Goal: Task Accomplishment & Management: Manage account settings

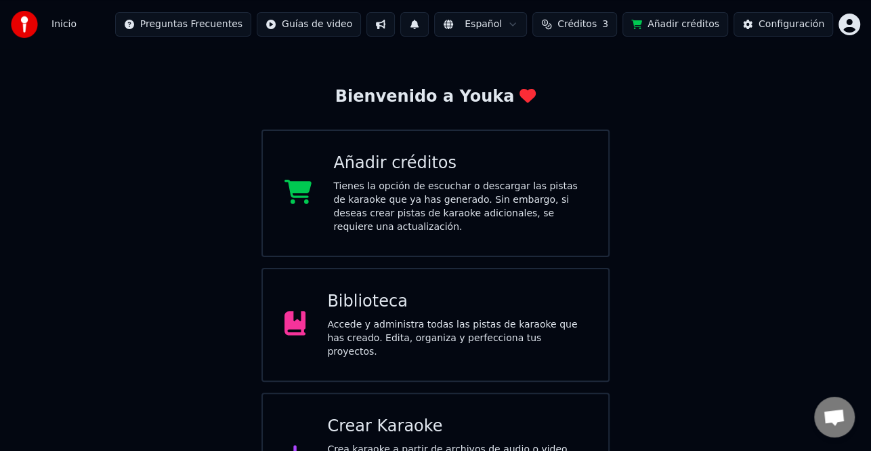
scroll to position [68, 0]
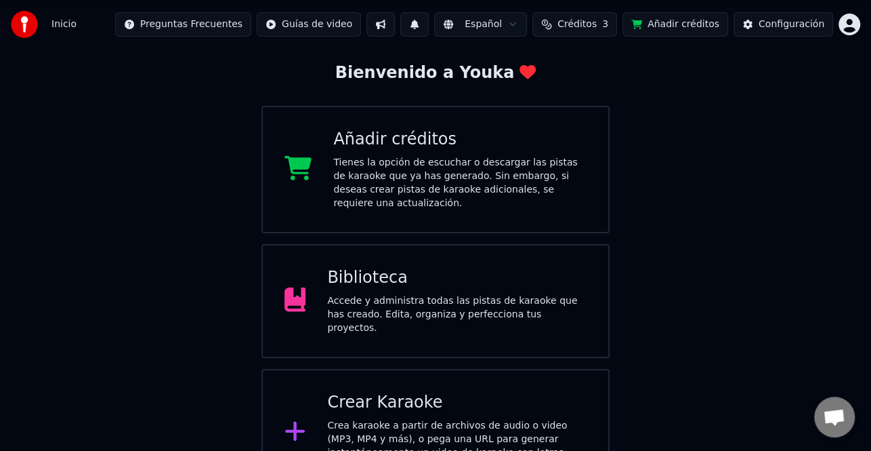
click at [456, 392] on div "Crear Karaoke" at bounding box center [456, 403] width 259 height 22
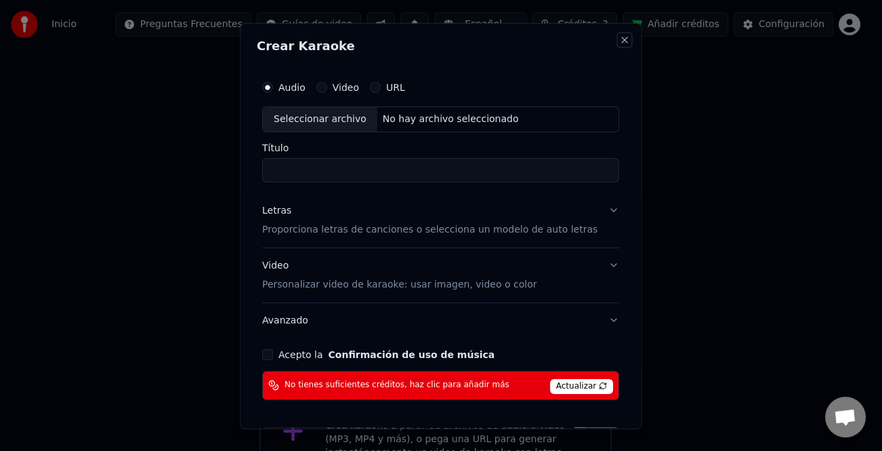
click at [620, 41] on button "Close" at bounding box center [625, 39] width 11 height 11
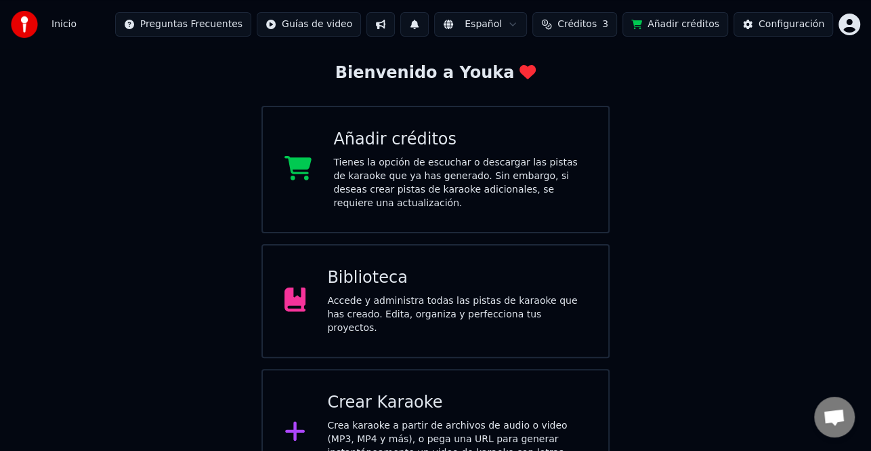
click at [521, 294] on div "Accede y administra todas las pistas de karaoke que has creado. Edita, organiza…" at bounding box center [456, 314] width 259 height 41
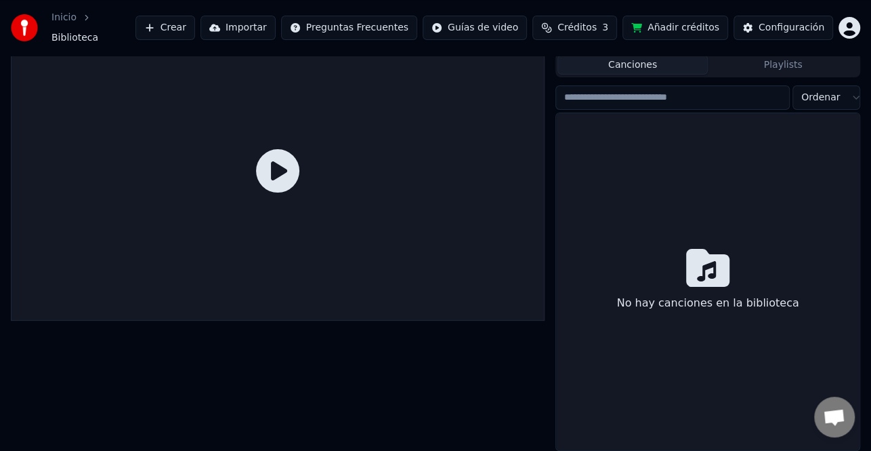
scroll to position [28, 0]
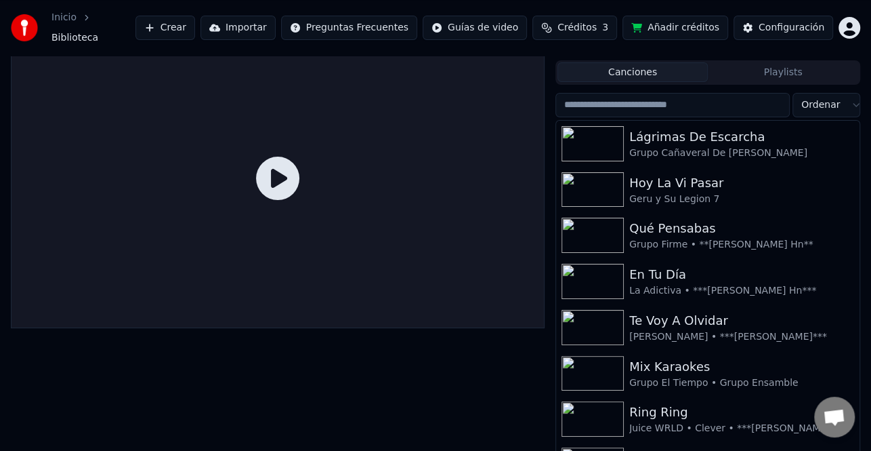
drag, startPoint x: 732, startPoint y: 364, endPoint x: 456, endPoint y: 384, distance: 277.1
click at [458, 384] on div "Cola Trabajos Biblioteca Canciones Playlists Ordenar Lágrimas De Escarcha Grupo…" at bounding box center [435, 243] width 871 height 430
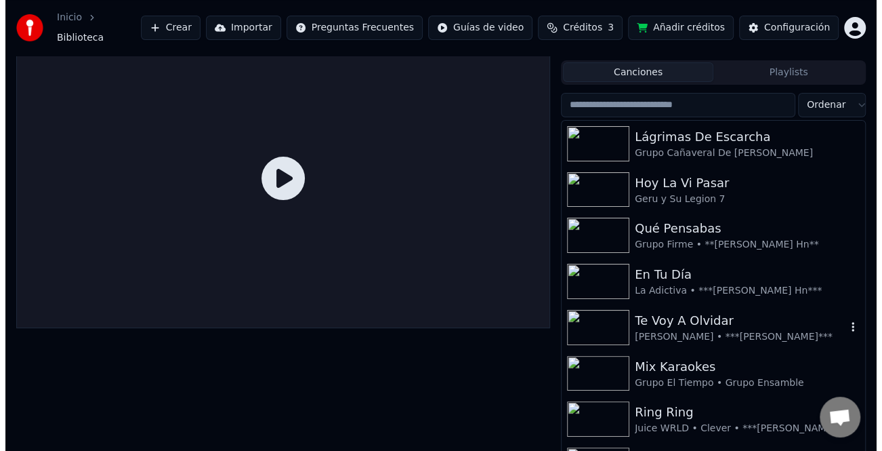
scroll to position [0, 0]
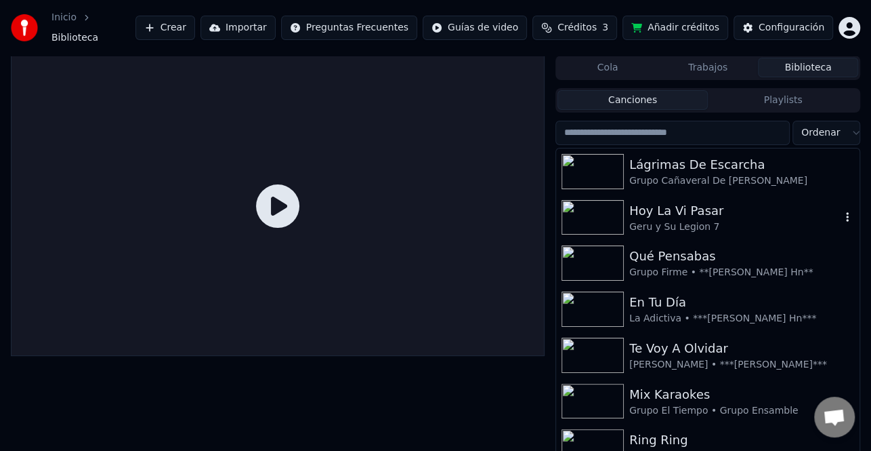
click at [599, 208] on img at bounding box center [593, 217] width 62 height 35
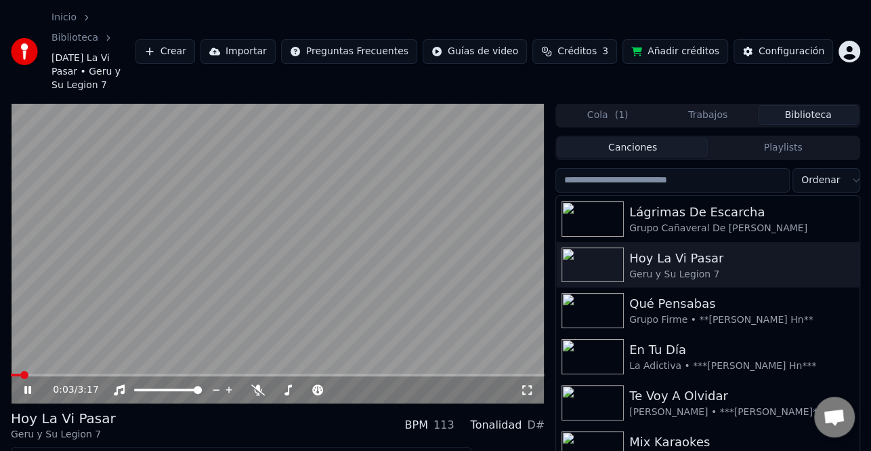
click at [25, 384] on icon at bounding box center [37, 389] width 31 height 11
click at [48, 449] on button "Editar" at bounding box center [41, 458] width 55 height 19
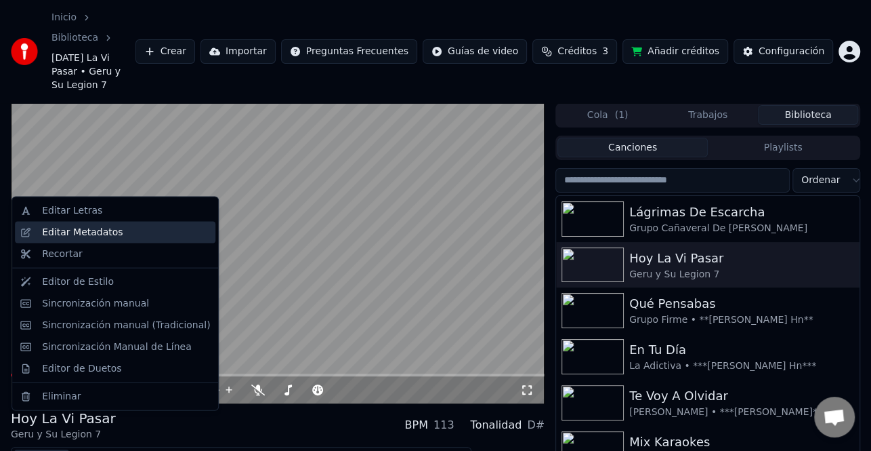
click at [110, 230] on div "Editar Metadatos" at bounding box center [82, 233] width 81 height 14
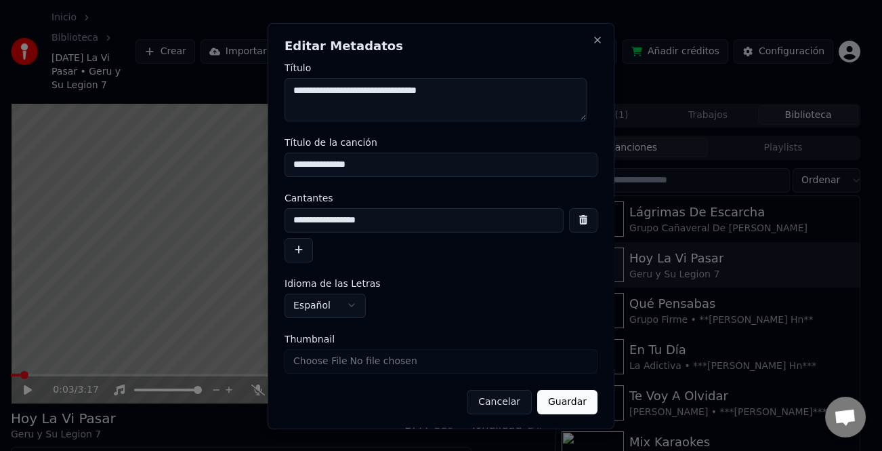
click at [295, 243] on button "button" at bounding box center [299, 249] width 28 height 24
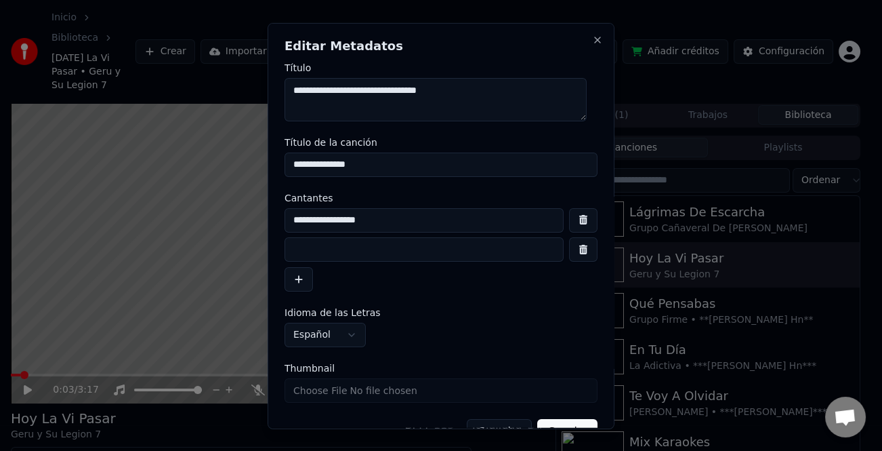
click at [361, 239] on input at bounding box center [424, 249] width 279 height 24
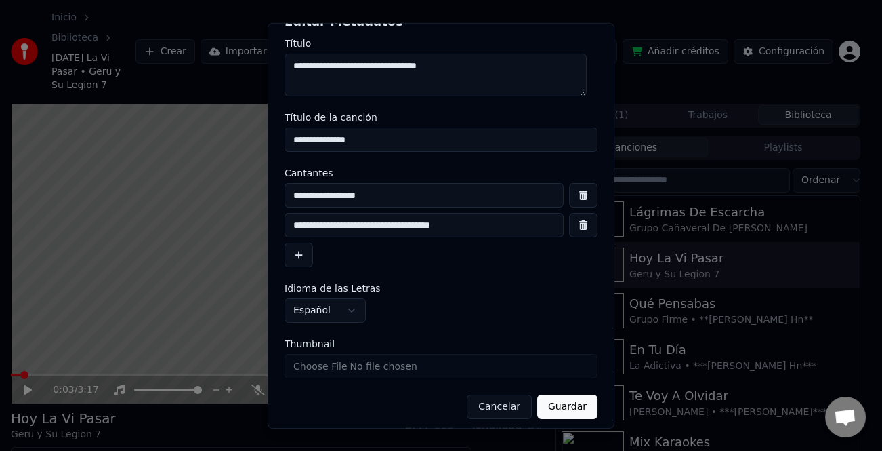
scroll to position [32, 0]
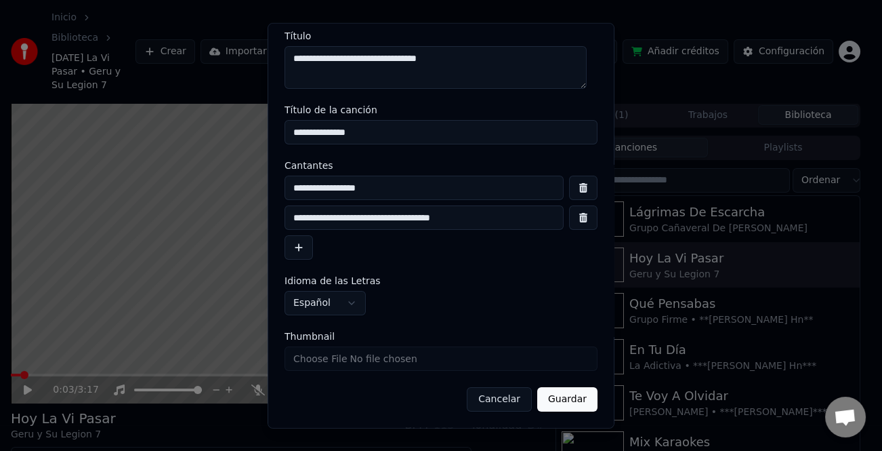
type input "**********"
click at [549, 402] on button "Guardar" at bounding box center [567, 399] width 60 height 24
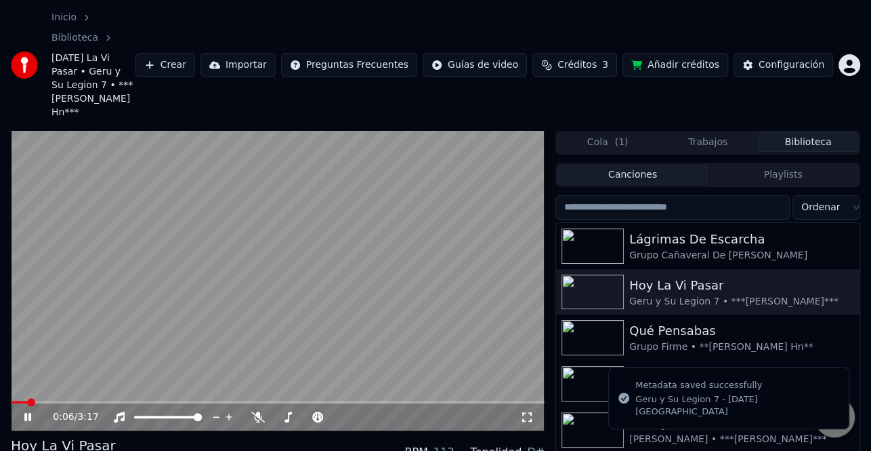
click at [30, 413] on icon at bounding box center [27, 417] width 7 height 8
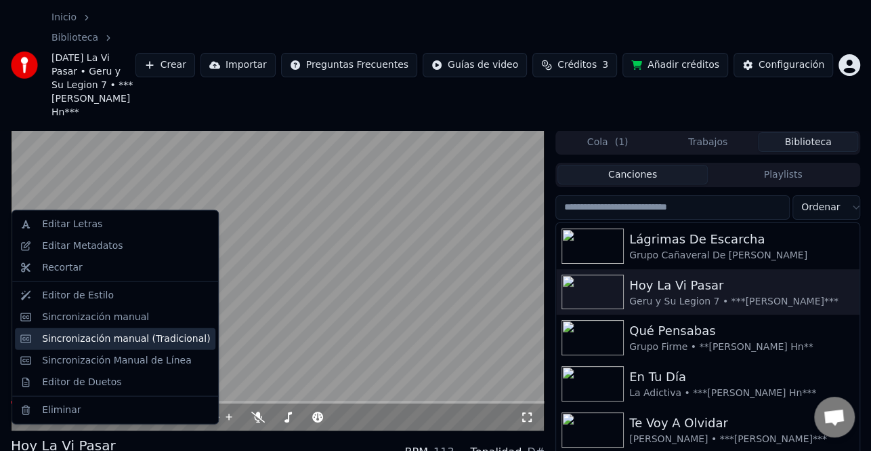
click at [136, 334] on div "Sincronización manual (Tradicional)" at bounding box center [126, 338] width 168 height 14
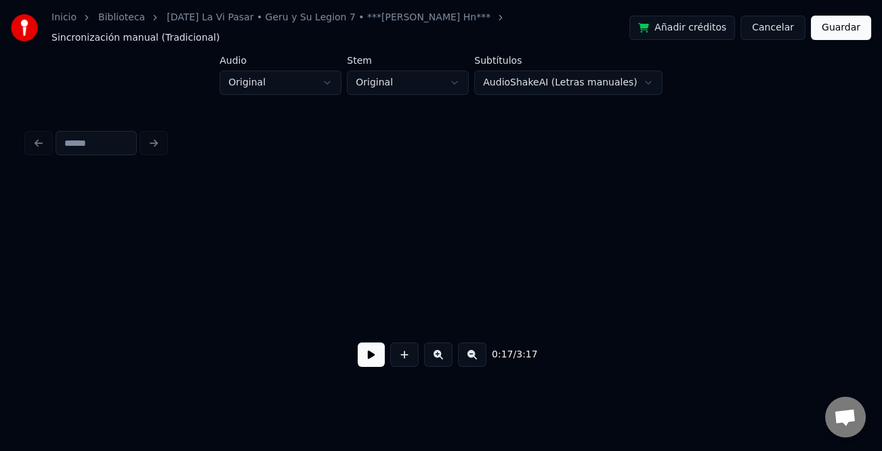
scroll to position [0, 2377]
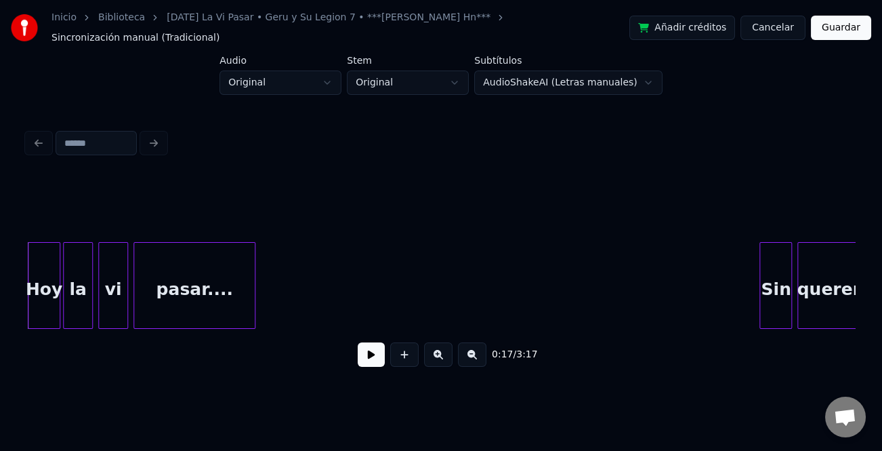
click at [372, 352] on button at bounding box center [371, 354] width 27 height 24
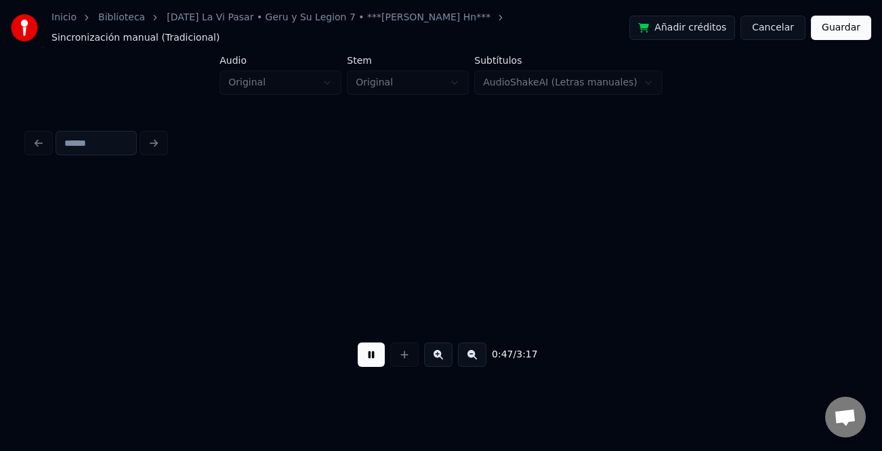
scroll to position [0, 6415]
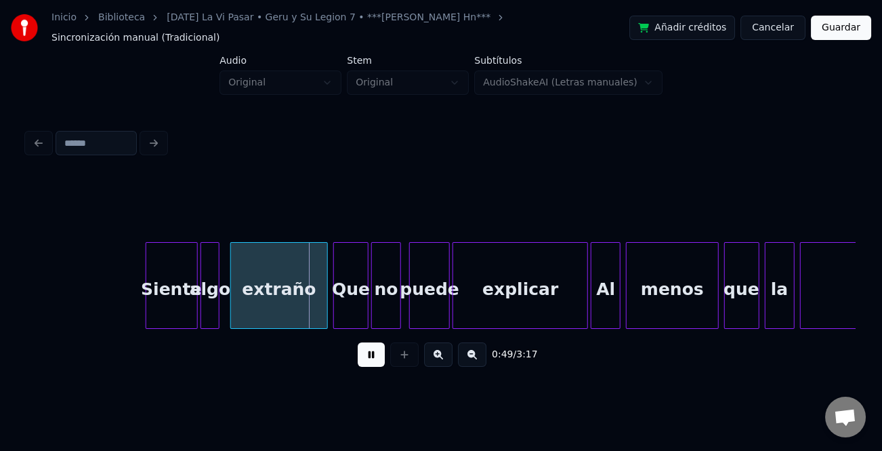
click at [146, 290] on div at bounding box center [148, 285] width 4 height 85
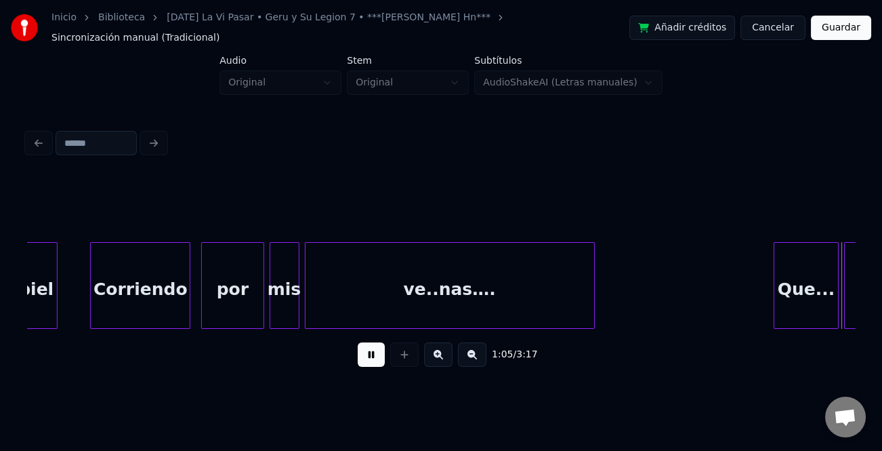
scroll to position [0, 8902]
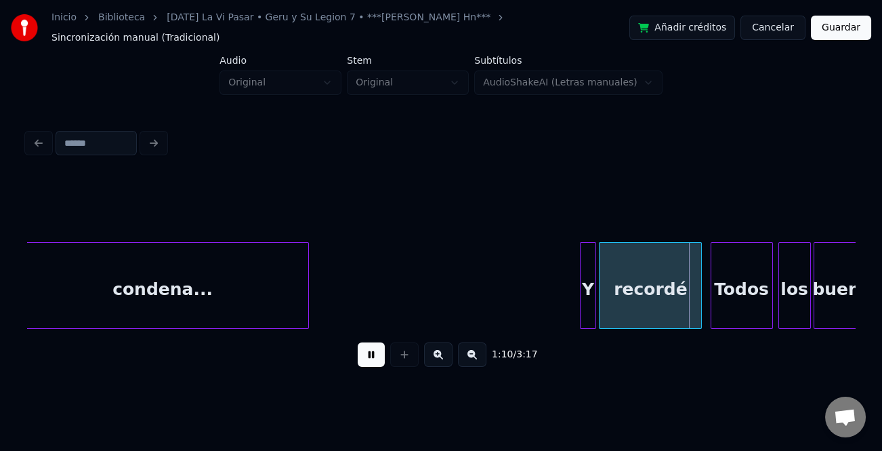
click at [581, 280] on div at bounding box center [583, 285] width 4 height 85
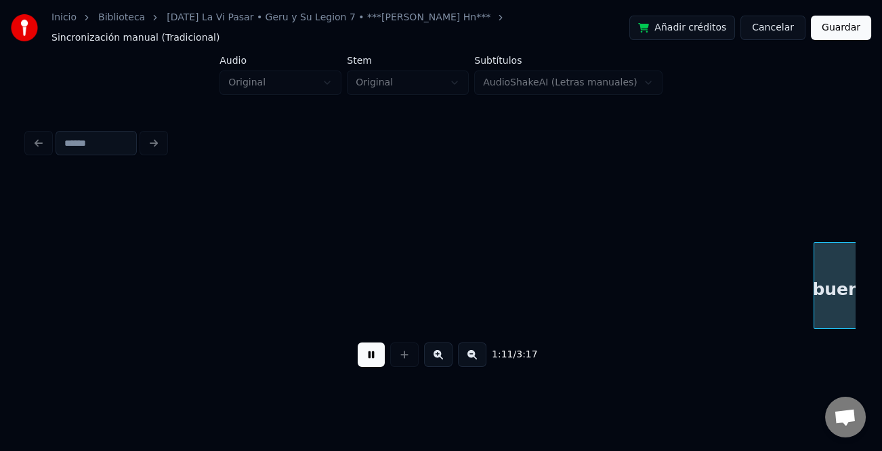
scroll to position [0, 9732]
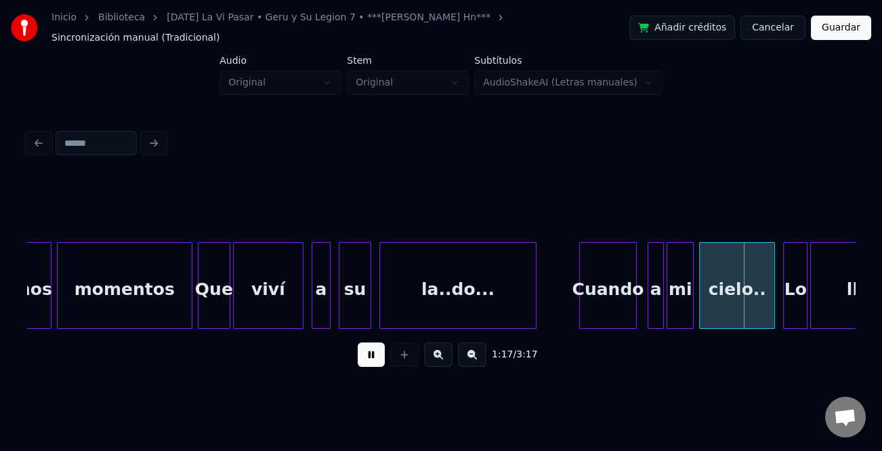
click at [582, 283] on div at bounding box center [582, 285] width 4 height 85
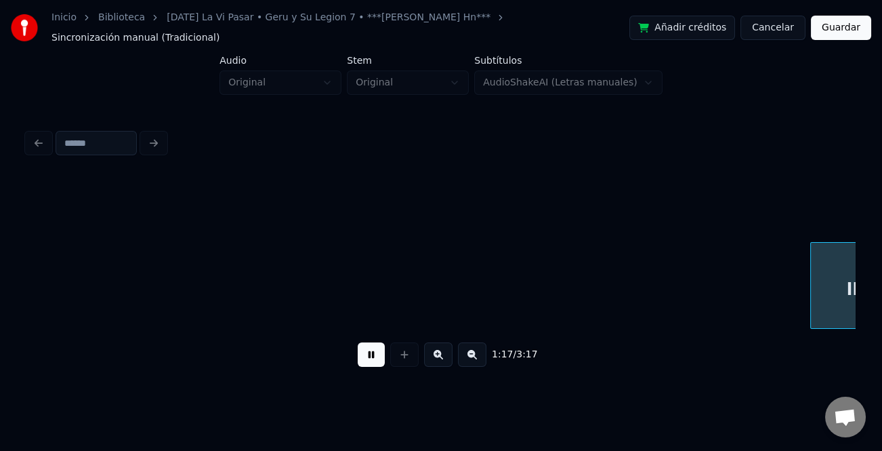
scroll to position [0, 10561]
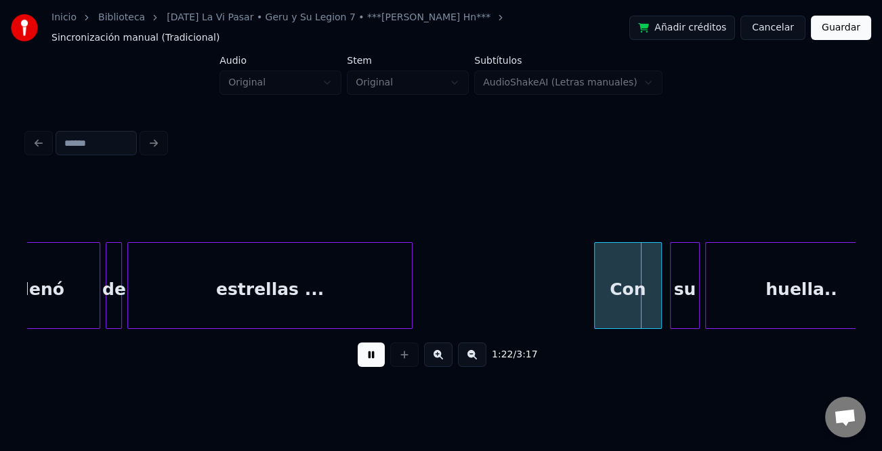
click at [598, 269] on div "Con" at bounding box center [628, 289] width 66 height 92
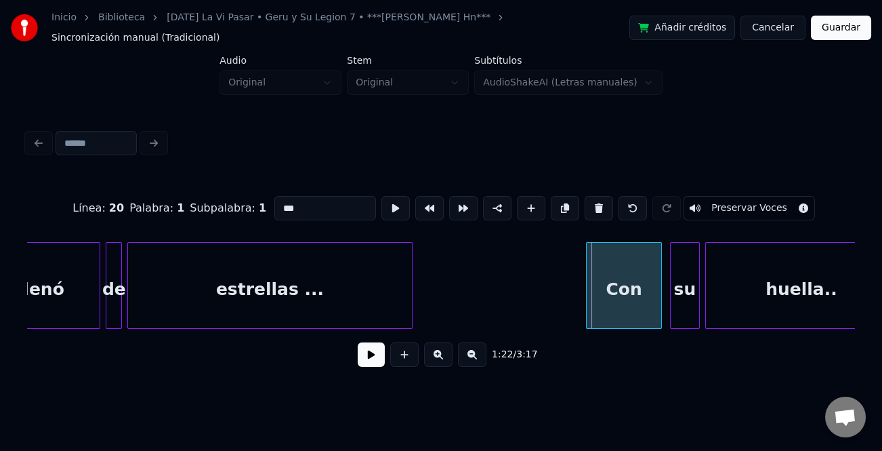
click at [587, 275] on div at bounding box center [589, 285] width 4 height 85
click at [373, 350] on button at bounding box center [371, 354] width 27 height 24
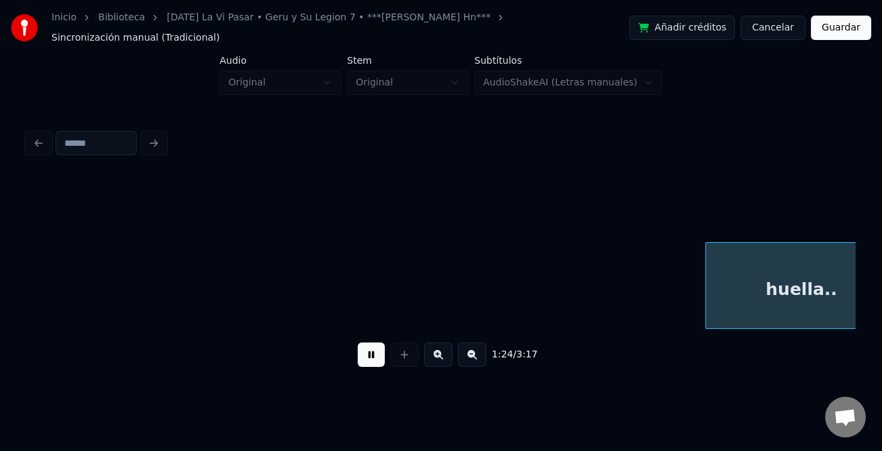
scroll to position [0, 11390]
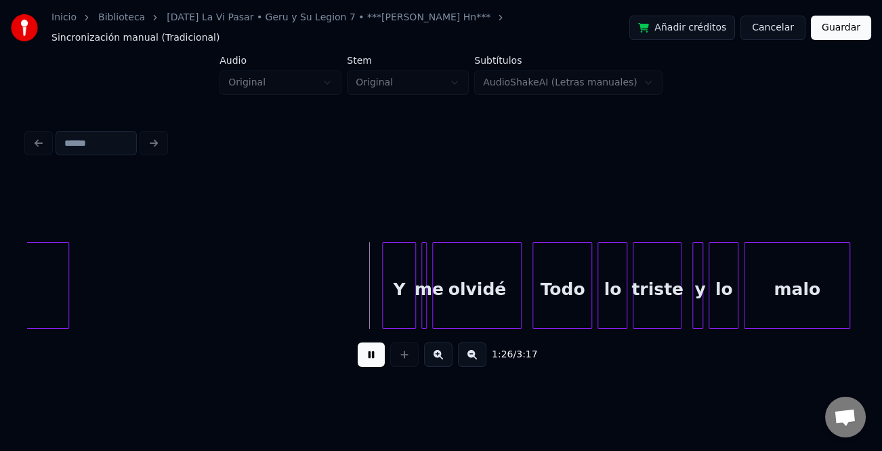
click at [383, 299] on div at bounding box center [385, 285] width 4 height 85
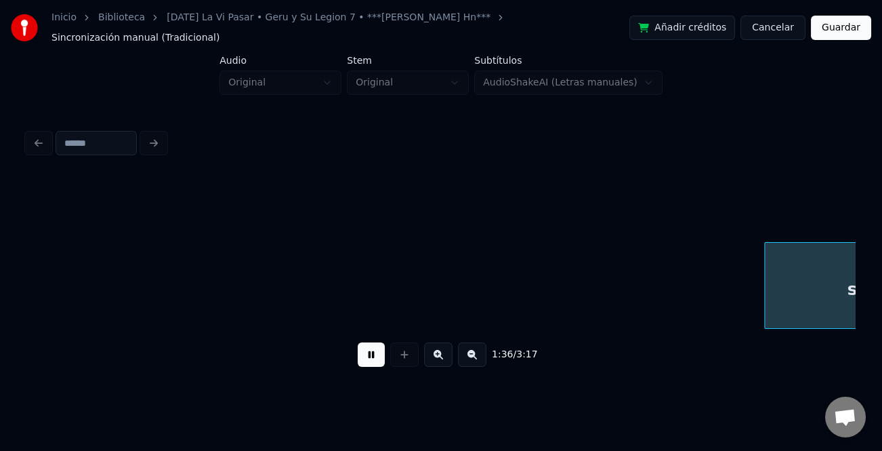
scroll to position [0, 13049]
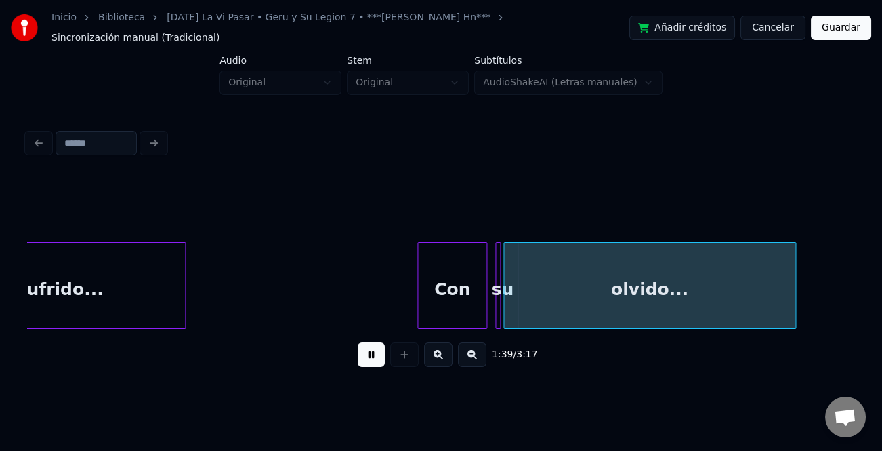
click at [418, 289] on div at bounding box center [420, 285] width 4 height 85
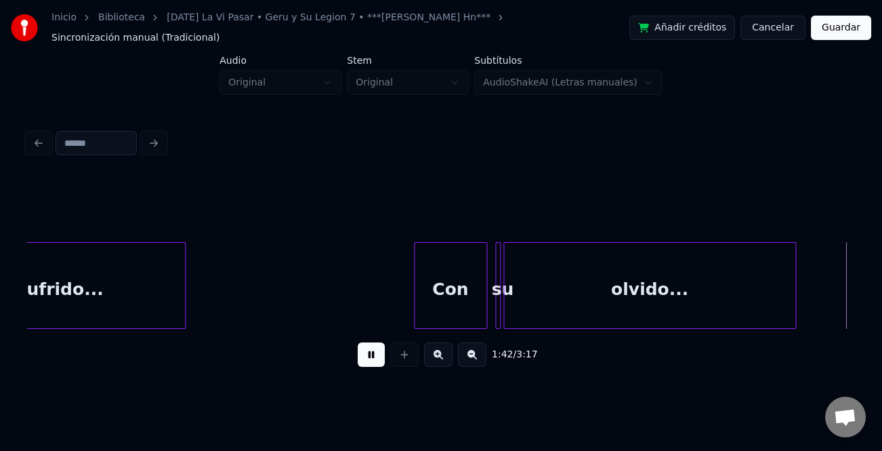
scroll to position [0, 13876]
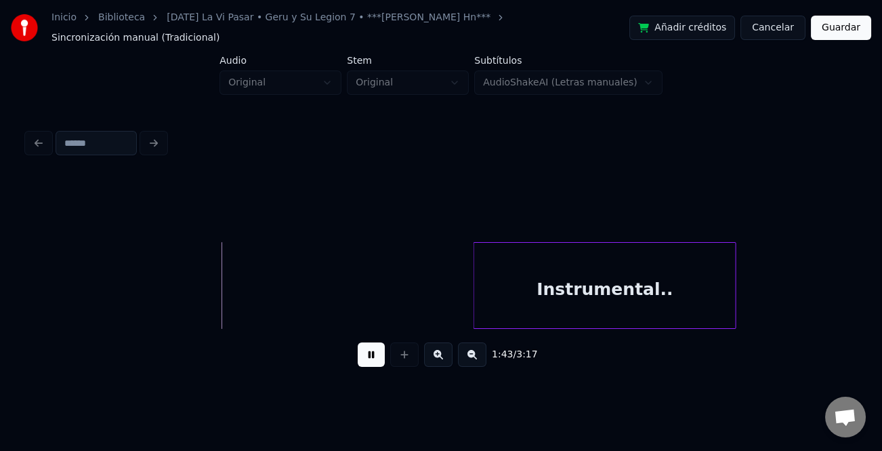
click at [472, 351] on button at bounding box center [472, 354] width 28 height 24
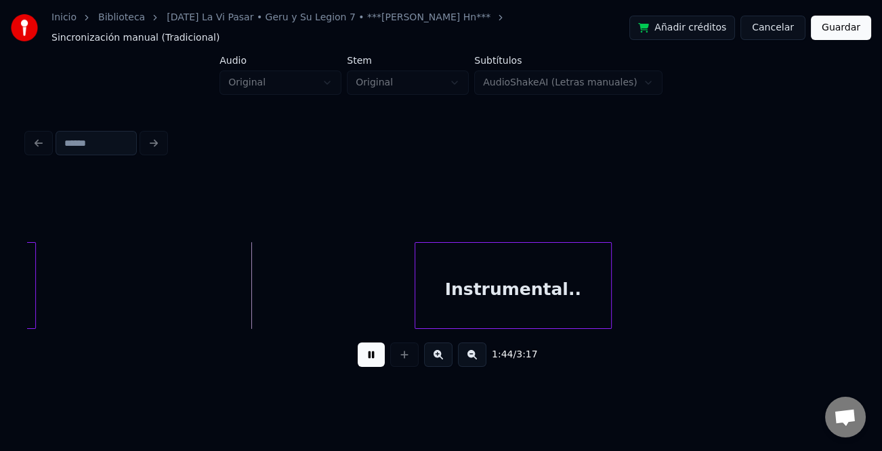
click at [472, 351] on button at bounding box center [472, 354] width 28 height 24
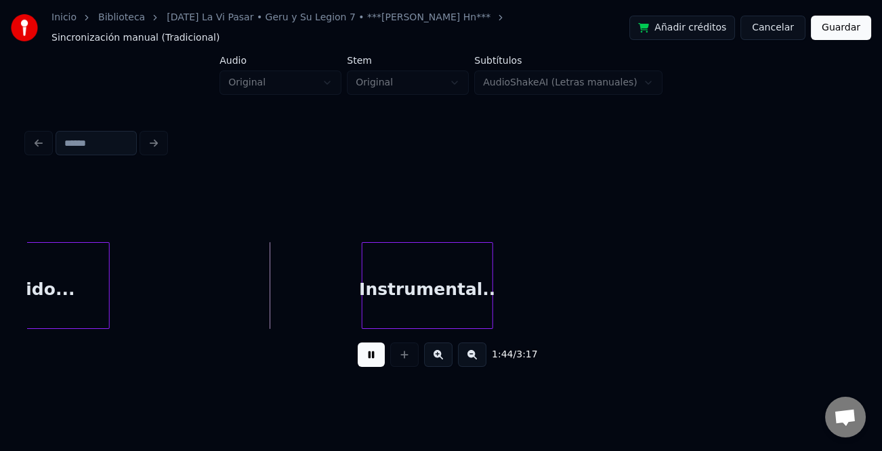
click at [472, 351] on button at bounding box center [472, 354] width 28 height 24
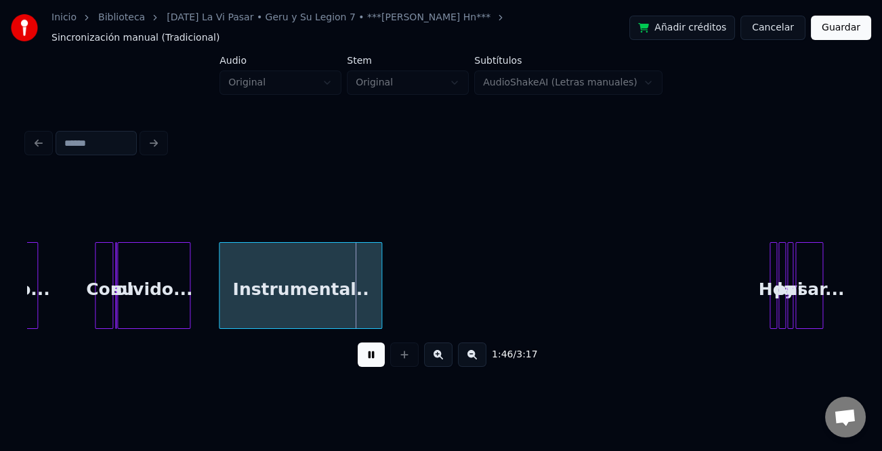
click at [222, 296] on div at bounding box center [222, 285] width 4 height 85
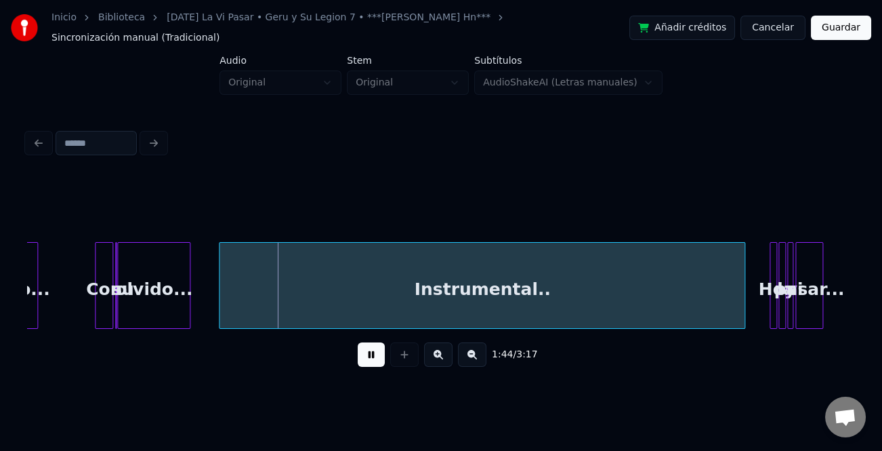
click at [743, 320] on div "Instrumental.. olvido... sufrido... Con su [DATE] la vi pasar..." at bounding box center [441, 285] width 828 height 87
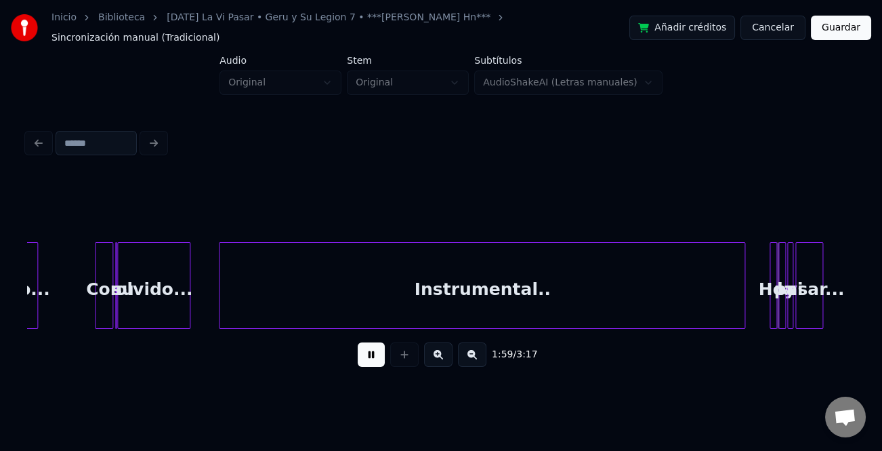
click at [444, 349] on button at bounding box center [438, 354] width 28 height 24
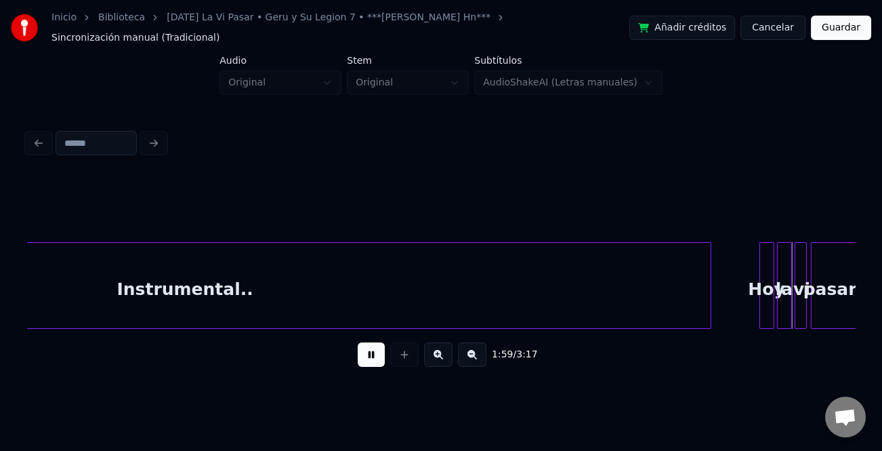
click at [444, 349] on button at bounding box center [438, 354] width 28 height 24
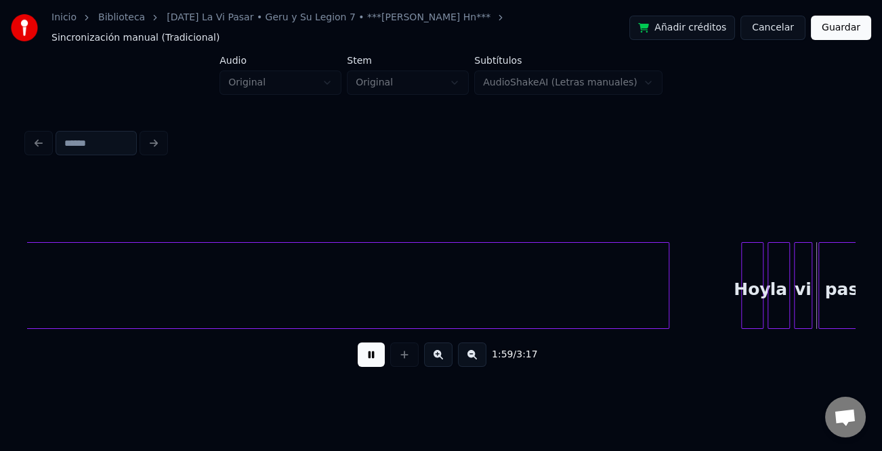
click at [444, 349] on button at bounding box center [438, 354] width 28 height 24
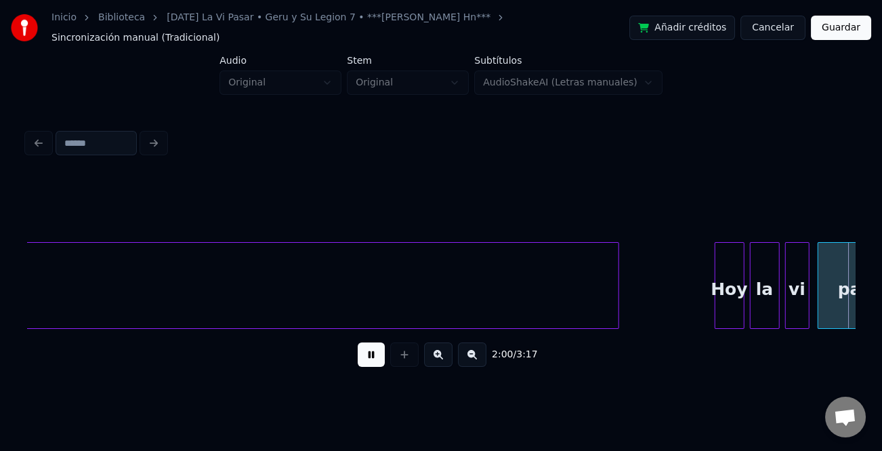
scroll to position [0, 16275]
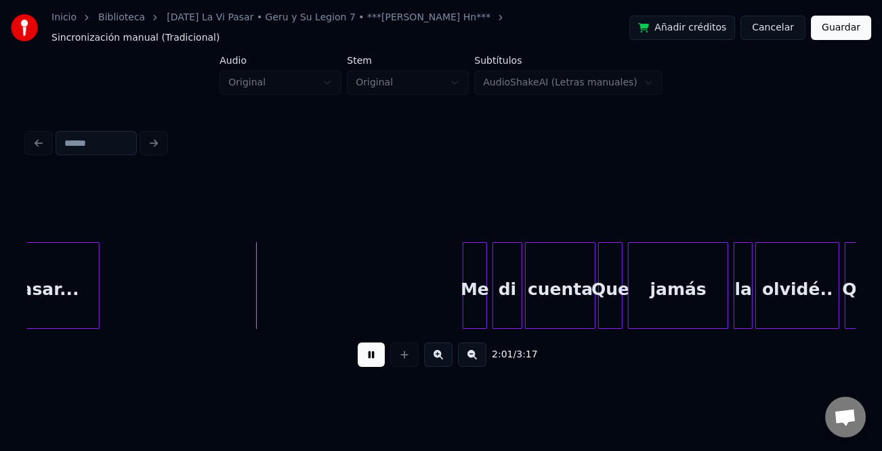
click at [371, 348] on button at bounding box center [371, 354] width 27 height 24
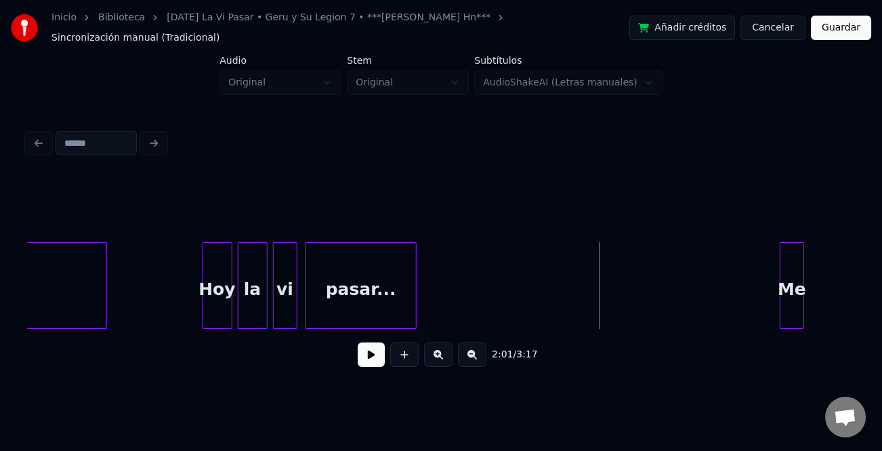
scroll to position [0, 15829]
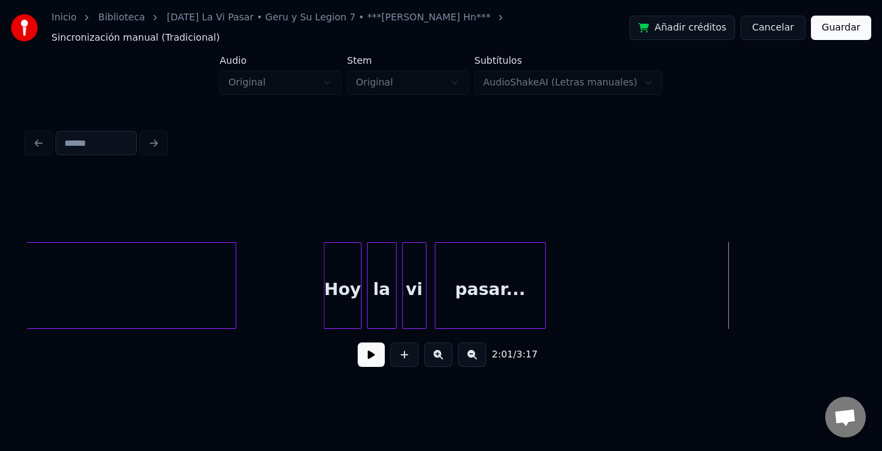
click at [325, 300] on div at bounding box center [327, 285] width 4 height 85
click at [360, 341] on div "1:58 / 3:17" at bounding box center [441, 354] width 806 height 30
click at [362, 346] on button at bounding box center [371, 354] width 27 height 24
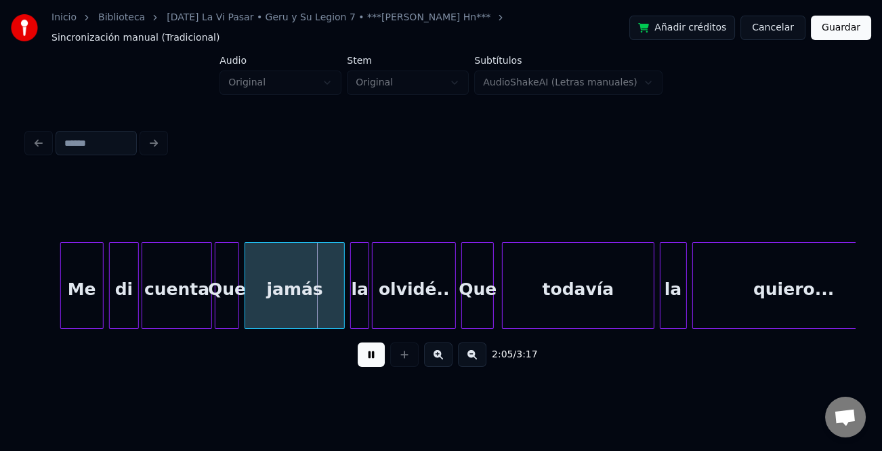
click at [63, 298] on div at bounding box center [63, 285] width 4 height 85
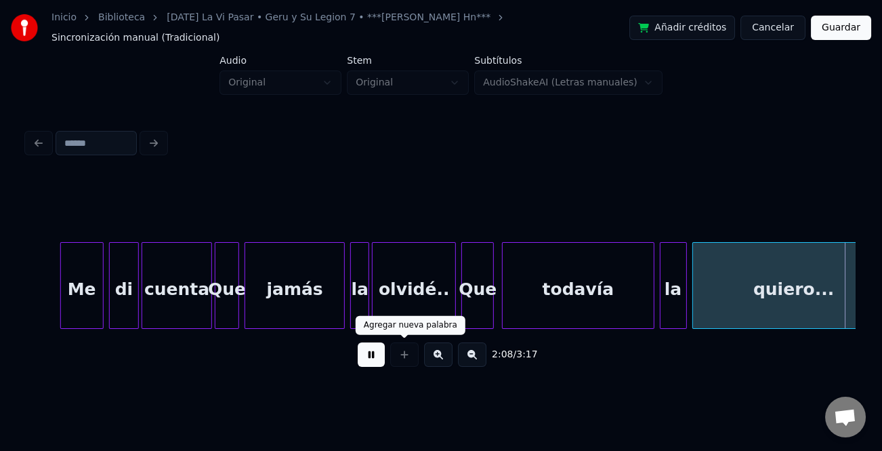
scroll to position [0, 17486]
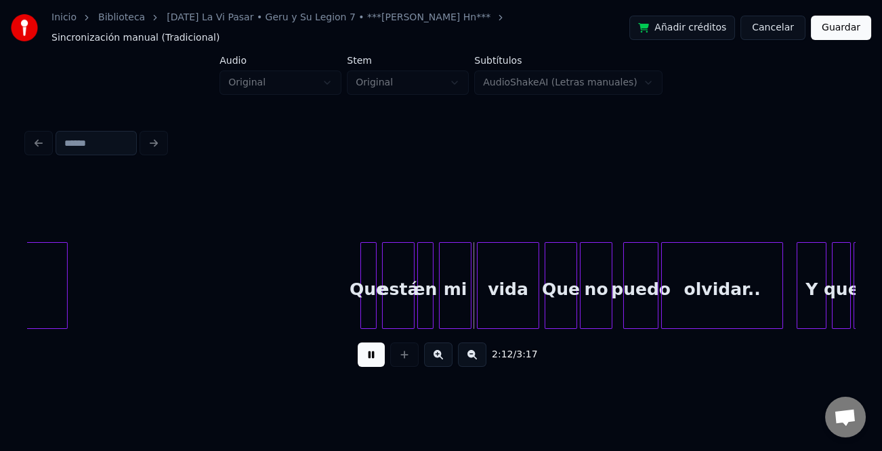
click at [360, 294] on div "Que" at bounding box center [368, 285] width 16 height 87
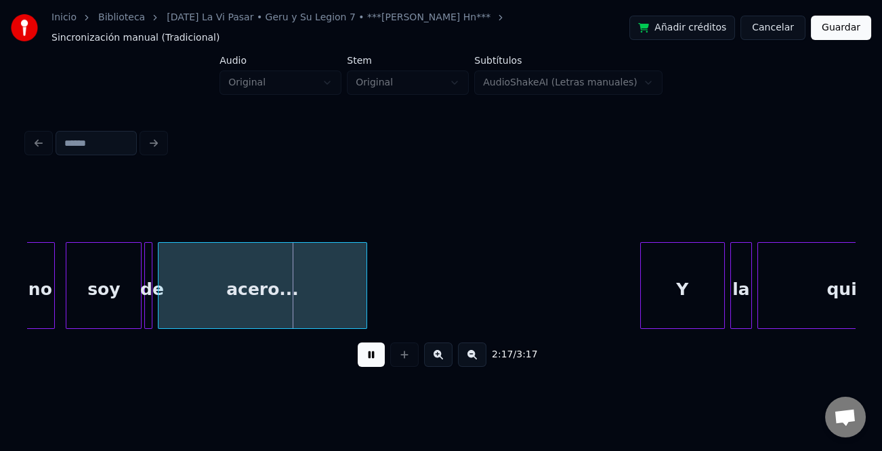
click at [641, 294] on div at bounding box center [643, 285] width 4 height 85
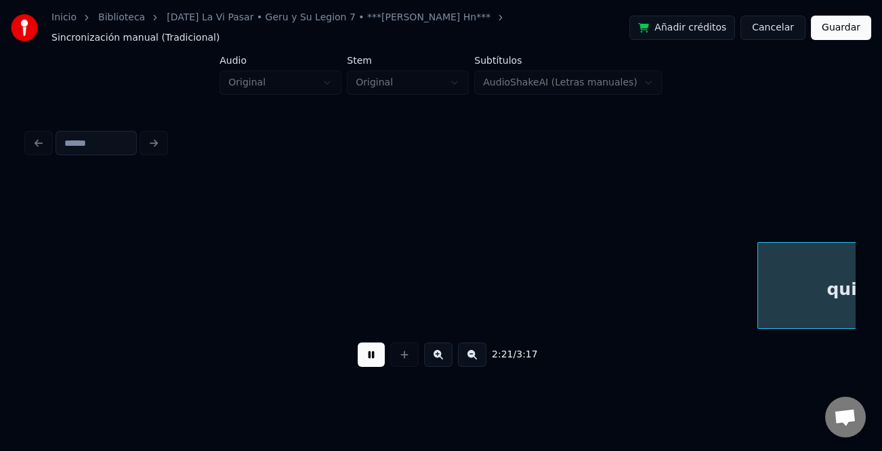
scroll to position [0, 19143]
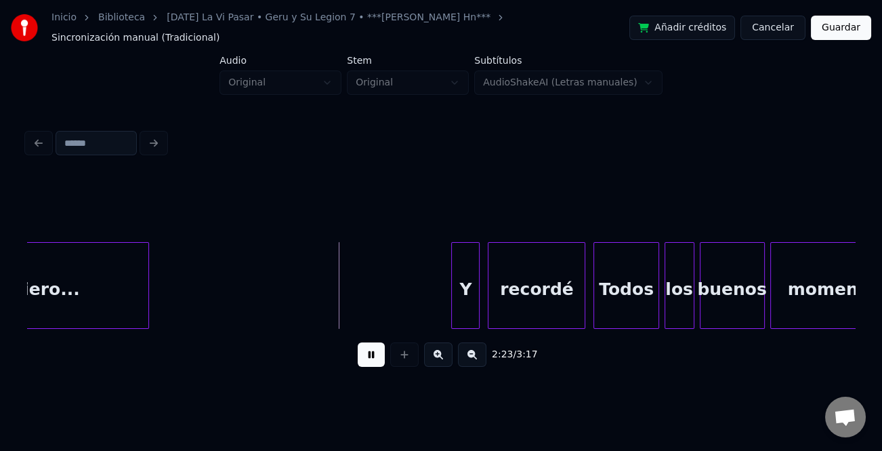
click at [452, 294] on div at bounding box center [454, 285] width 4 height 85
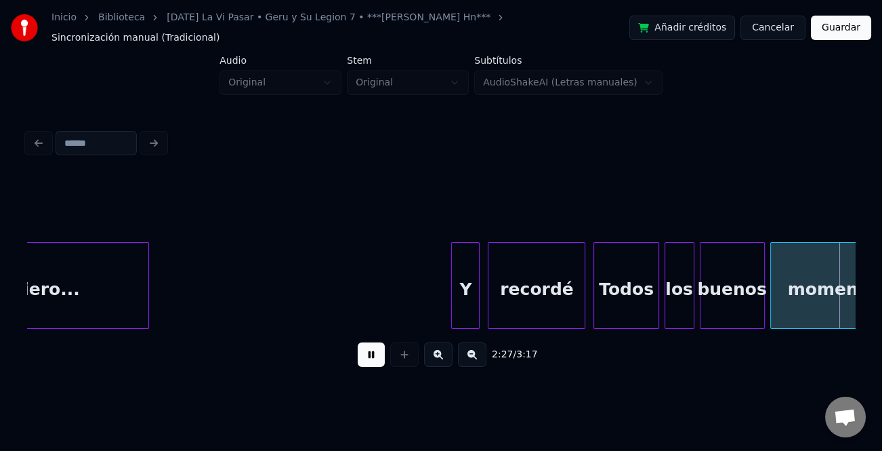
scroll to position [0, 19972]
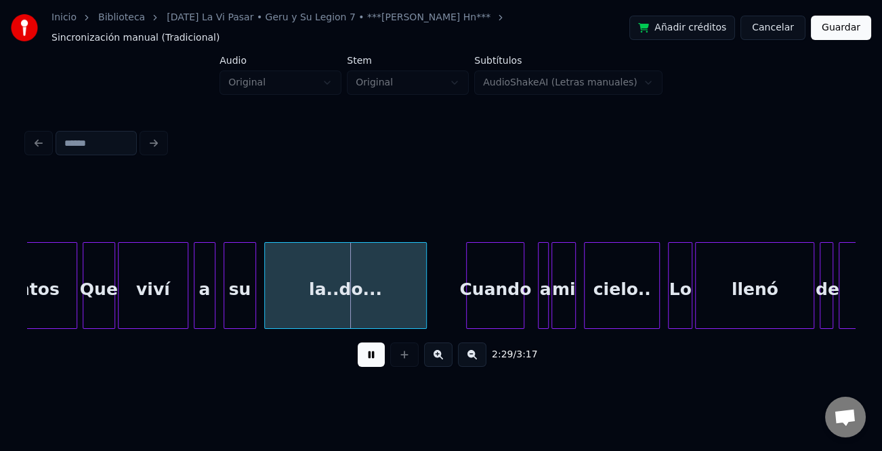
click at [467, 288] on div at bounding box center [469, 285] width 4 height 85
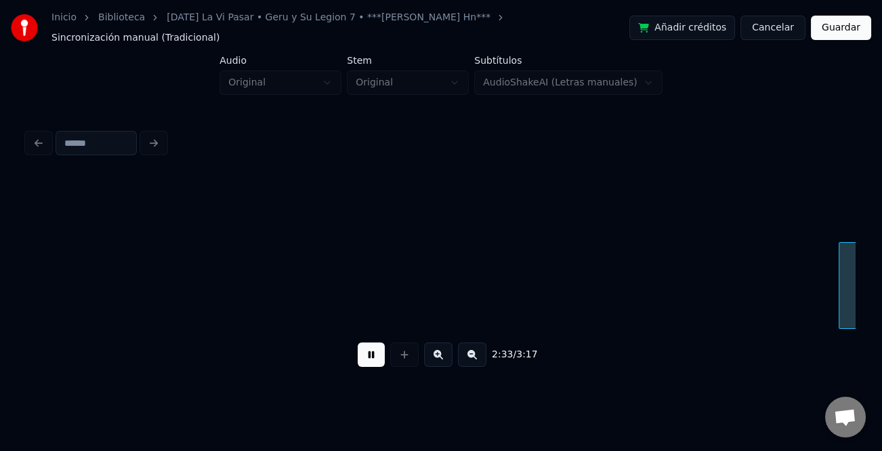
scroll to position [0, 20799]
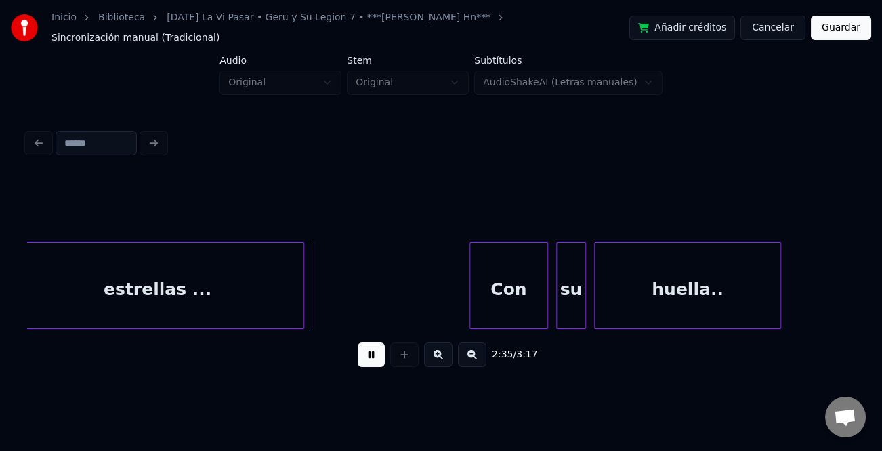
click at [471, 290] on div at bounding box center [472, 285] width 4 height 85
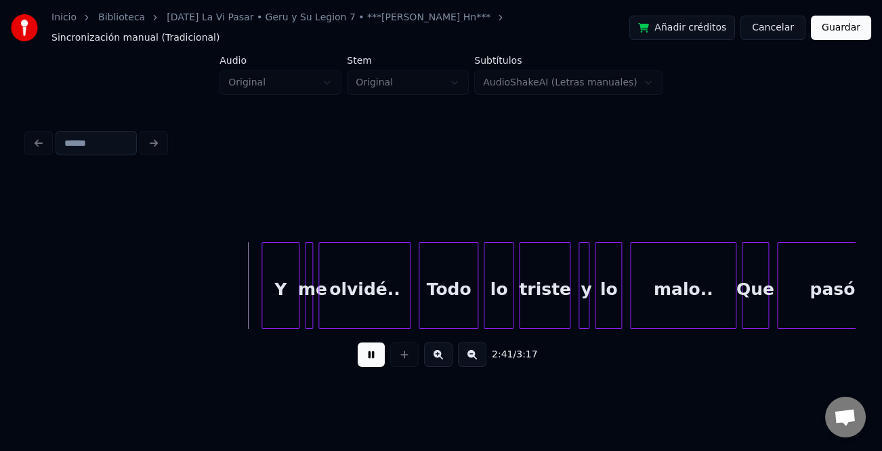
click at [262, 298] on div at bounding box center [264, 285] width 4 height 85
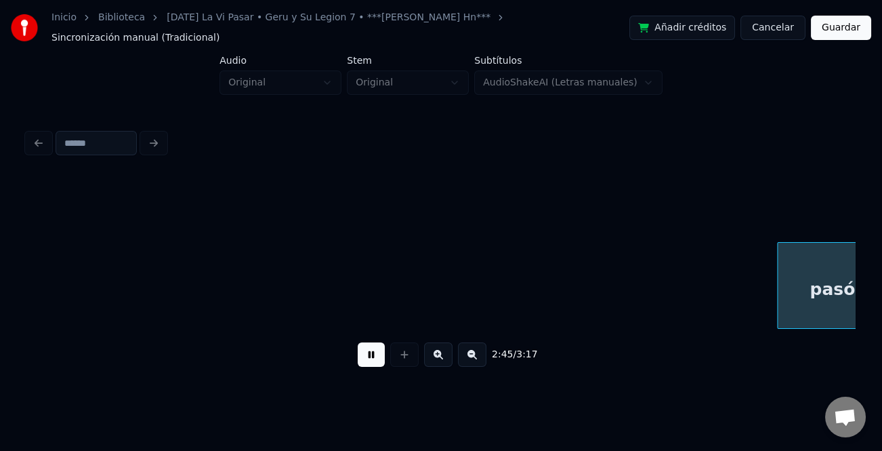
scroll to position [0, 22457]
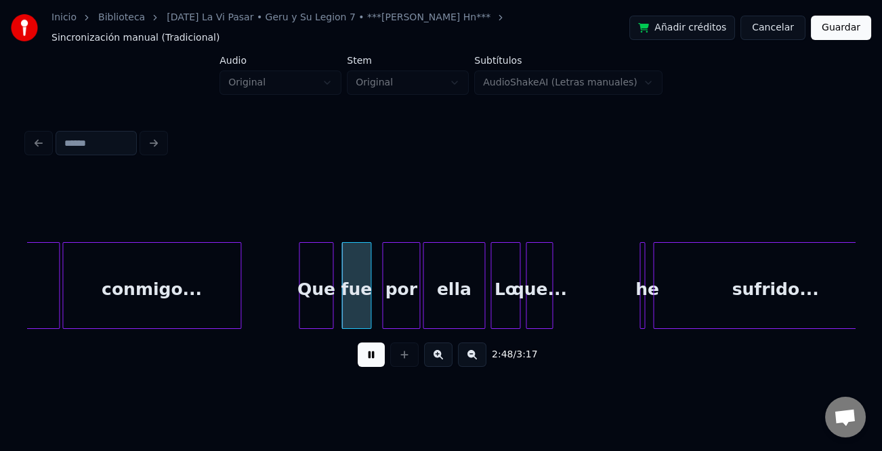
click at [299, 293] on div at bounding box center [301, 285] width 4 height 85
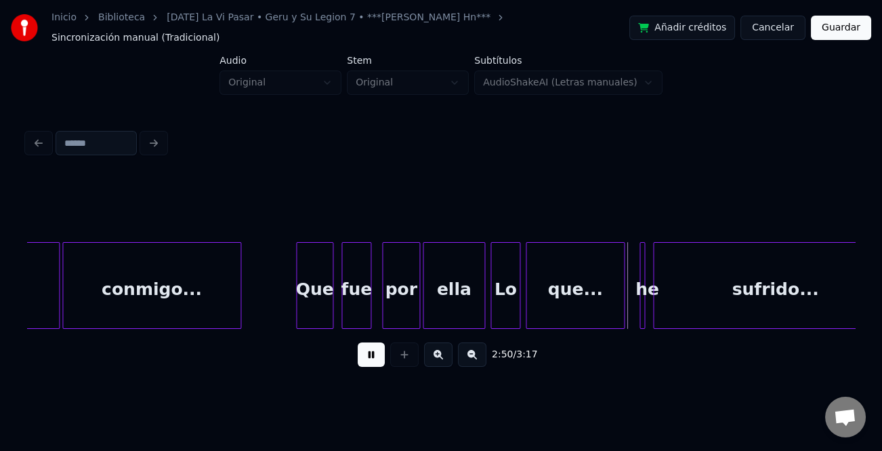
click at [623, 302] on div at bounding box center [622, 285] width 4 height 85
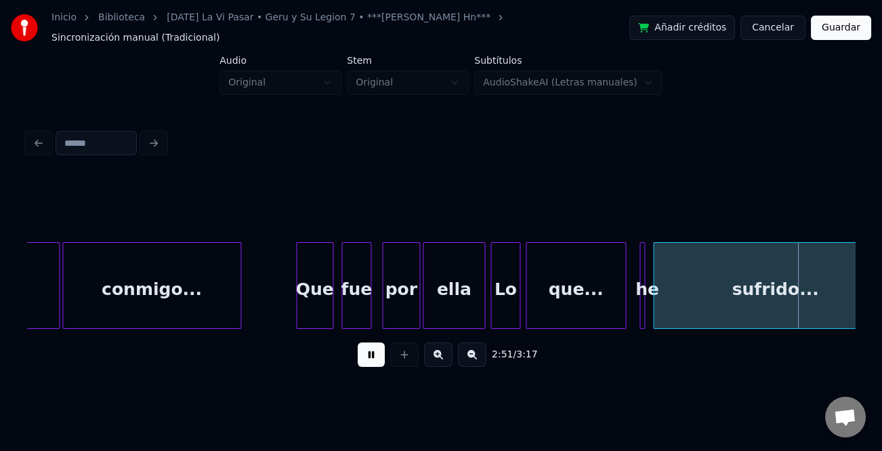
click at [503, 294] on div "Lo" at bounding box center [505, 289] width 28 height 92
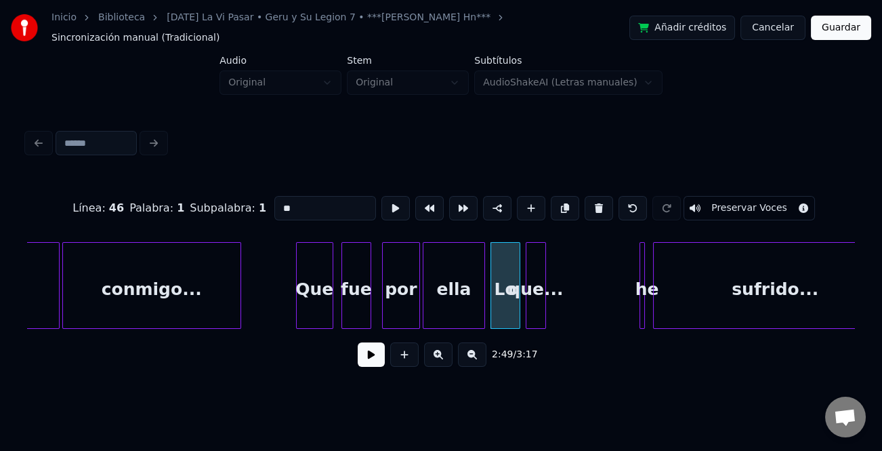
click at [542, 312] on div at bounding box center [543, 285] width 4 height 85
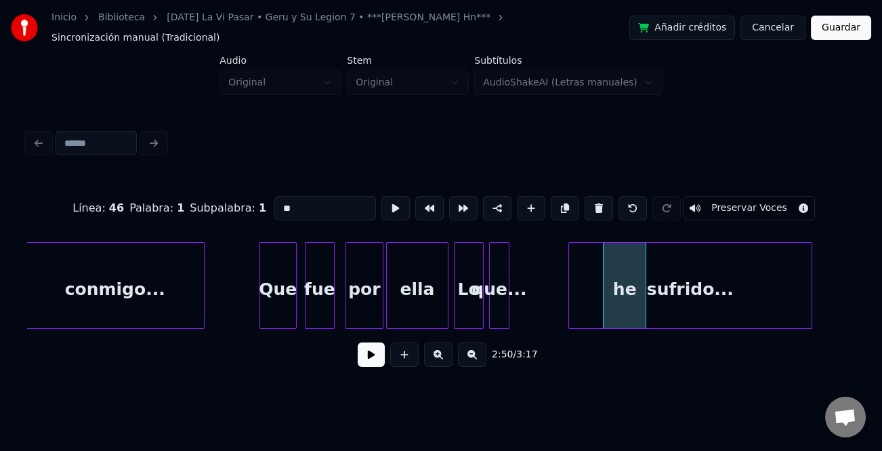
scroll to position [0, 22539]
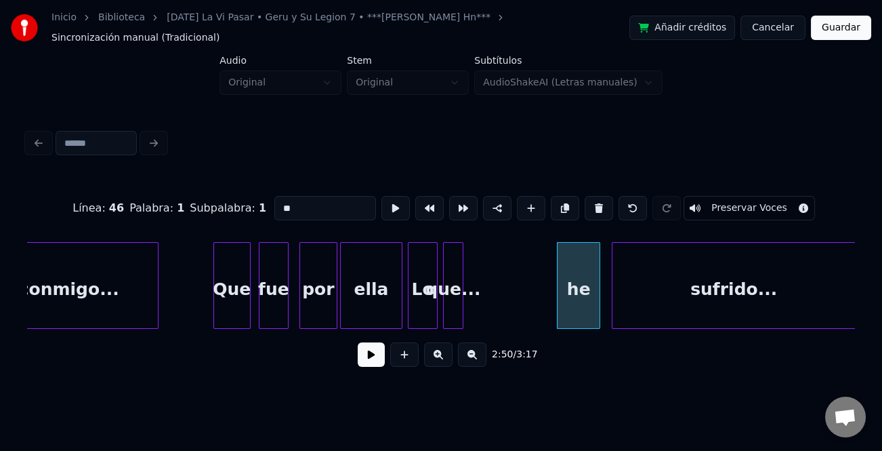
click at [704, 311] on div "sufrido..." at bounding box center [733, 289] width 243 height 92
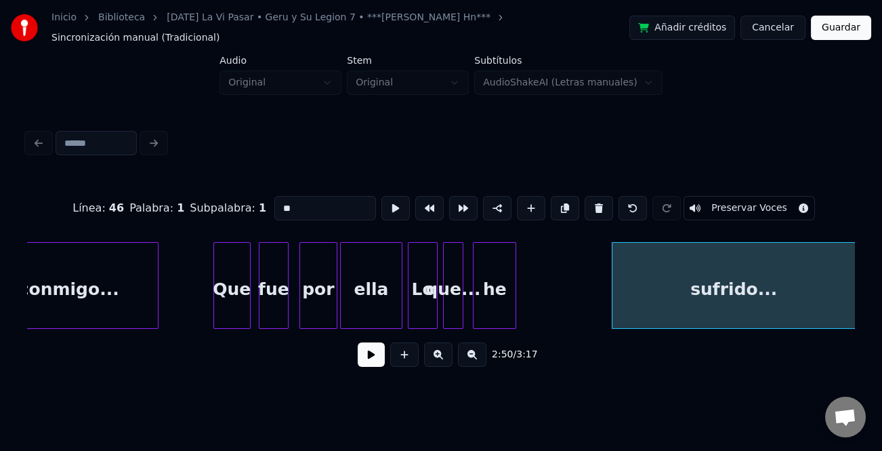
click at [488, 297] on div "he" at bounding box center [495, 289] width 42 height 92
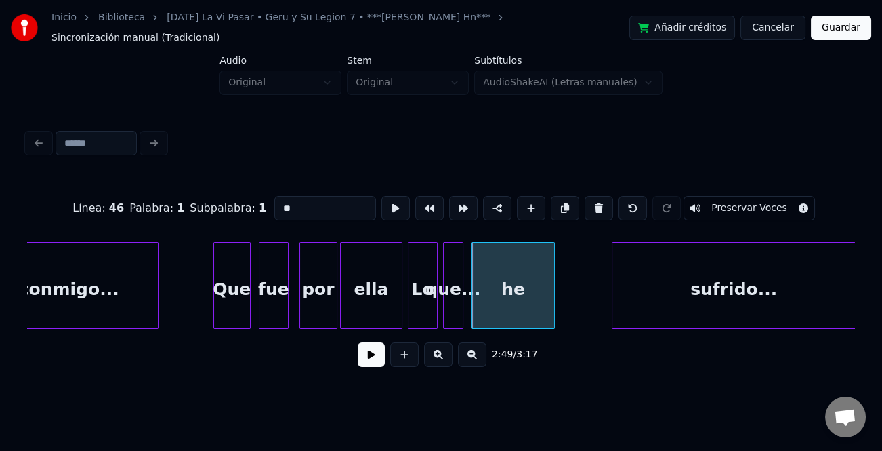
click at [551, 308] on div at bounding box center [552, 285] width 4 height 85
click at [496, 277] on div "he" at bounding box center [512, 289] width 81 height 92
click at [325, 199] on input "**" at bounding box center [325, 208] width 102 height 24
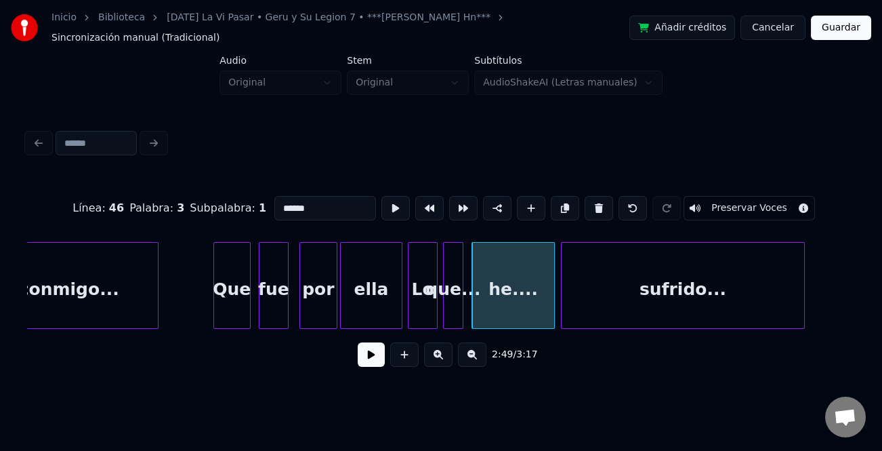
click at [631, 301] on div "sufrido..." at bounding box center [683, 289] width 243 height 92
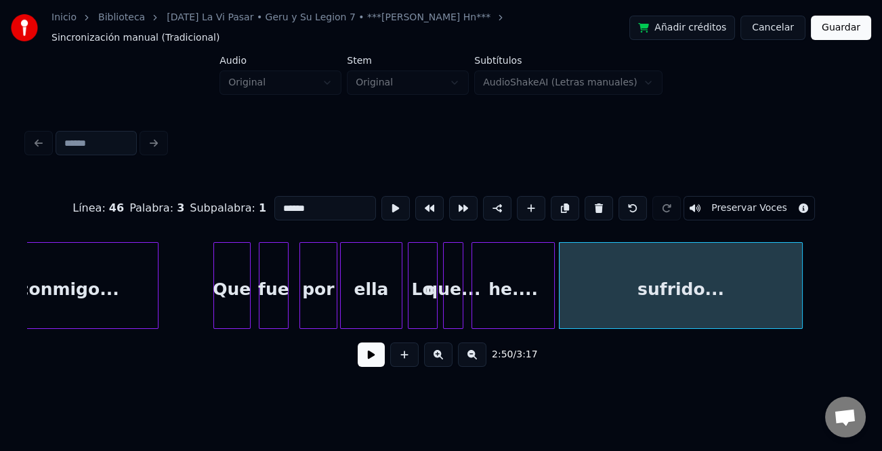
click at [429, 299] on div "Lo" at bounding box center [423, 289] width 28 height 92
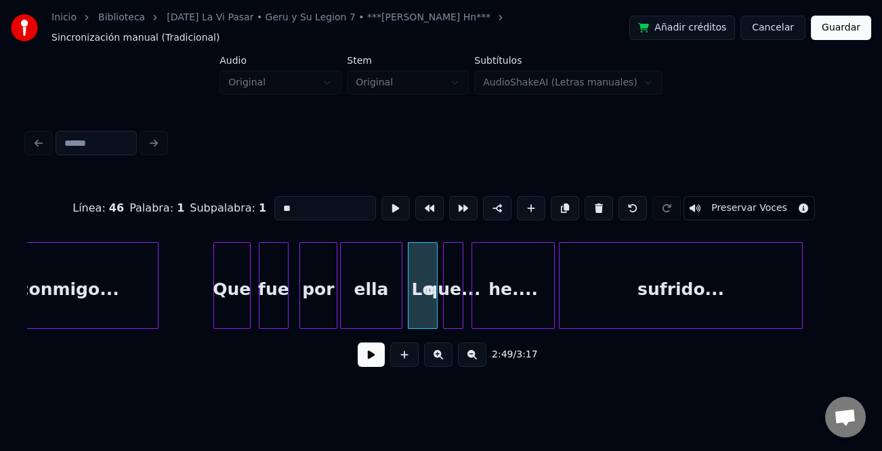
type input "**"
click at [372, 358] on button at bounding box center [371, 354] width 27 height 24
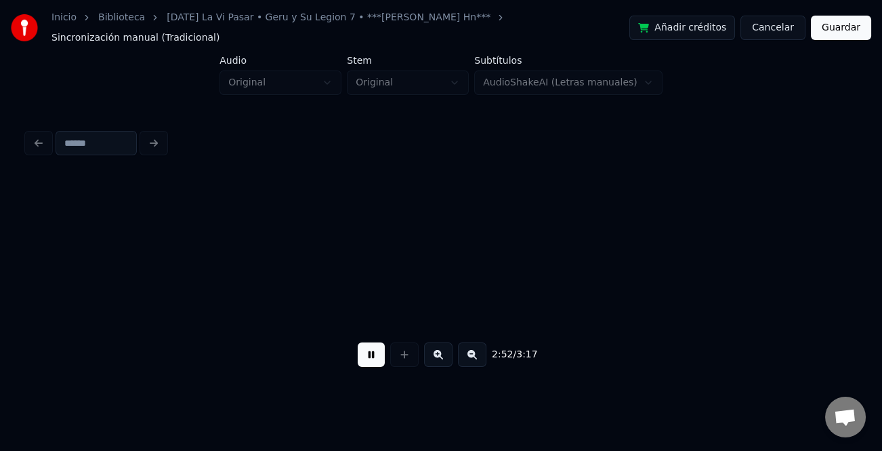
scroll to position [0, 23368]
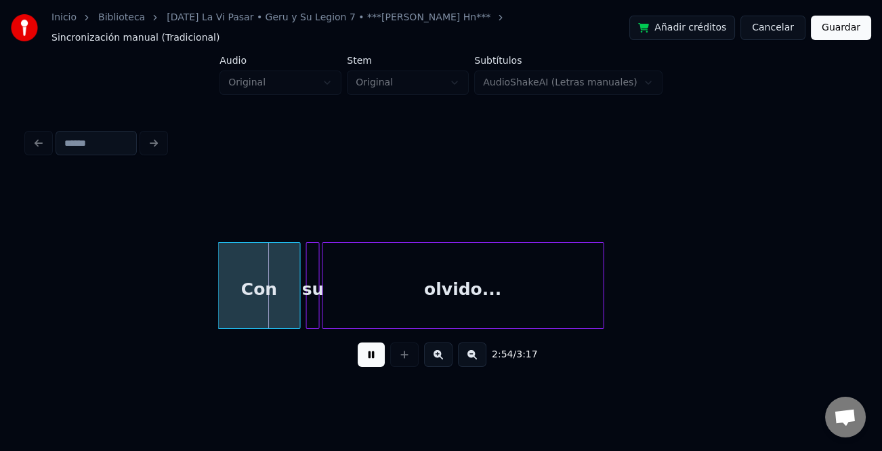
click at [220, 291] on div at bounding box center [221, 285] width 4 height 85
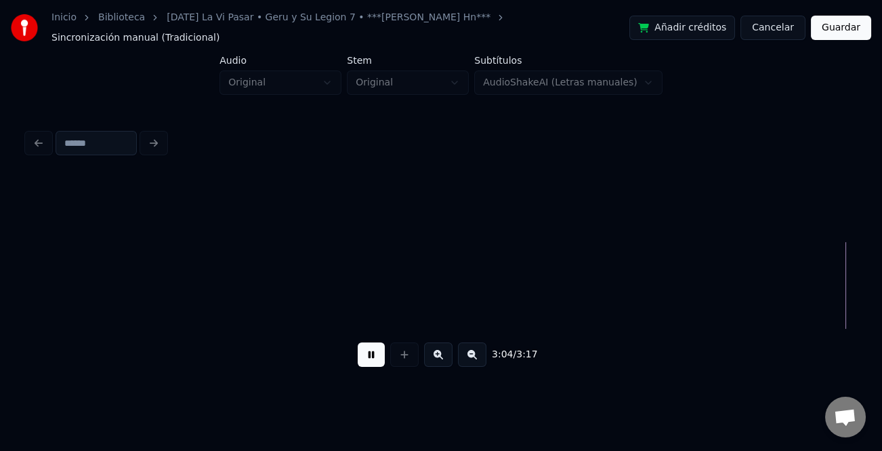
scroll to position [0, 25026]
click at [474, 352] on button at bounding box center [472, 354] width 28 height 24
click at [858, 29] on button "Guardar" at bounding box center [841, 28] width 60 height 24
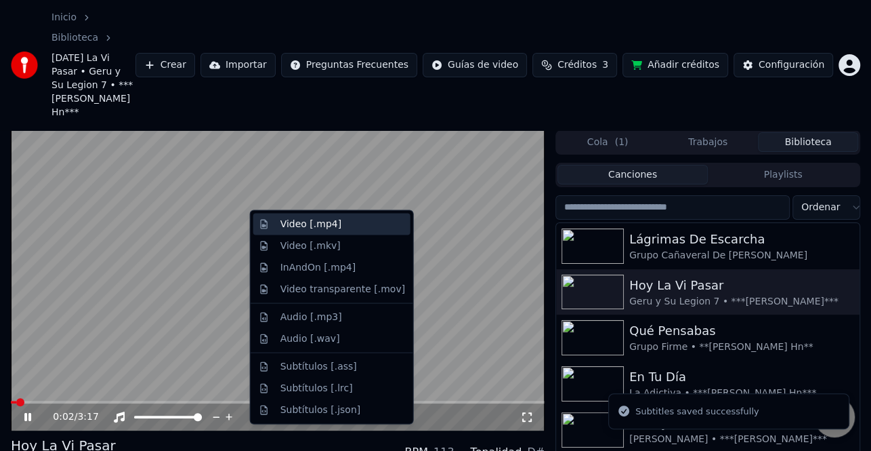
click at [327, 220] on div "Video [.mp4]" at bounding box center [310, 224] width 61 height 14
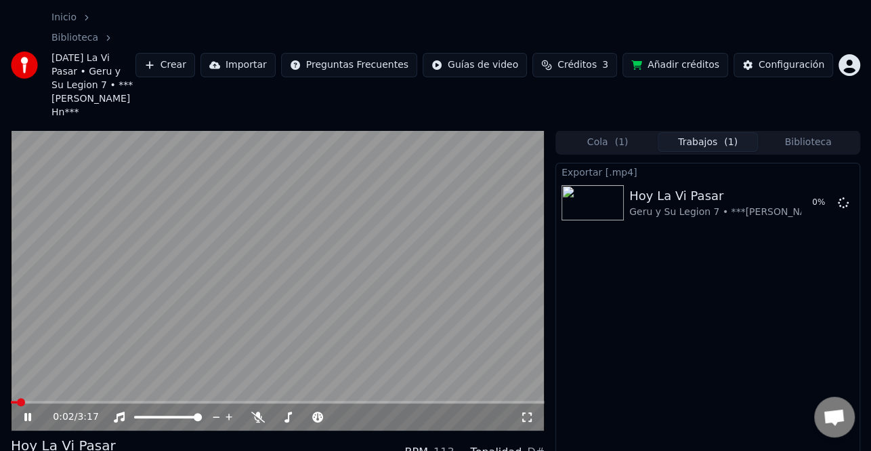
click at [26, 413] on icon at bounding box center [27, 417] width 7 height 8
click at [629, 132] on button "Cola ( 1 )" at bounding box center [608, 142] width 100 height 20
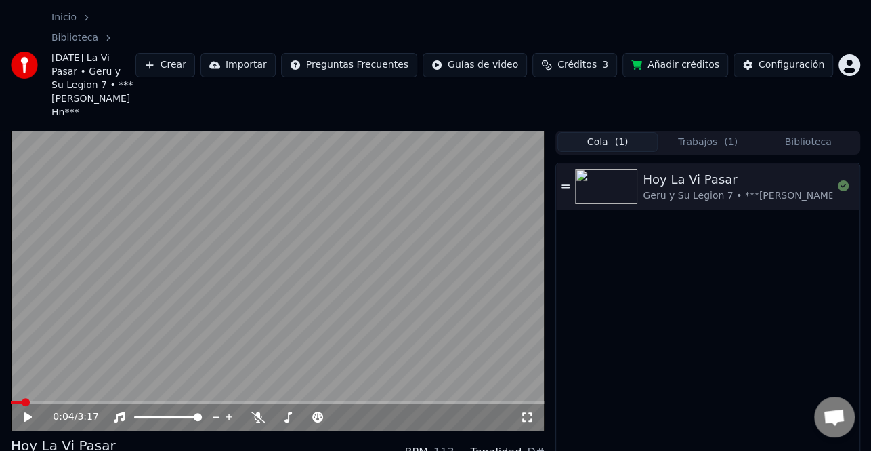
click at [816, 132] on button "Biblioteca" at bounding box center [808, 142] width 100 height 20
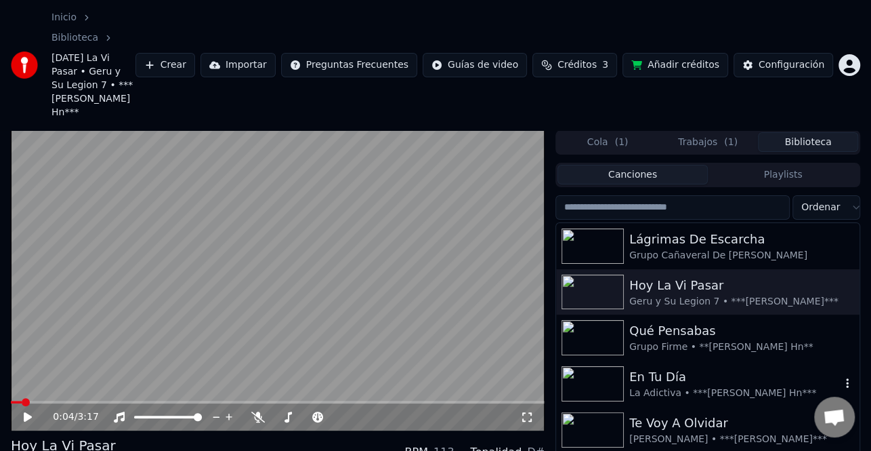
click at [730, 367] on div "En Tu Día" at bounding box center [734, 376] width 211 height 19
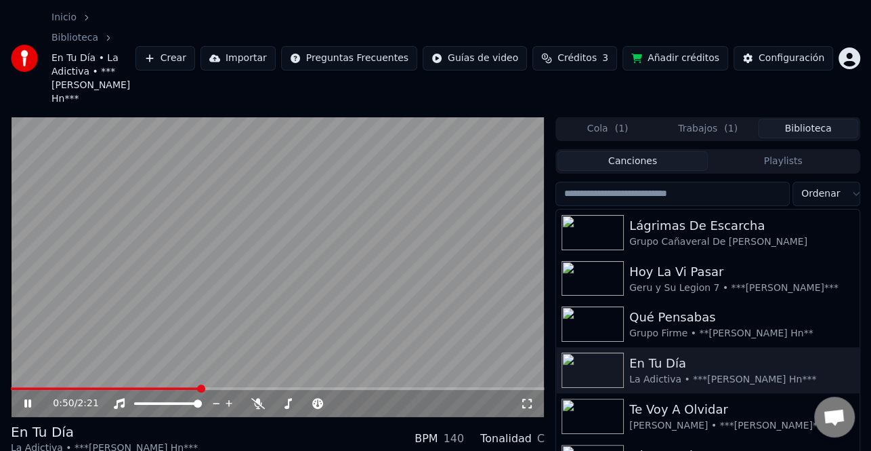
click at [17, 339] on video at bounding box center [278, 267] width 534 height 300
click at [17, 387] on span at bounding box center [14, 388] width 7 height 3
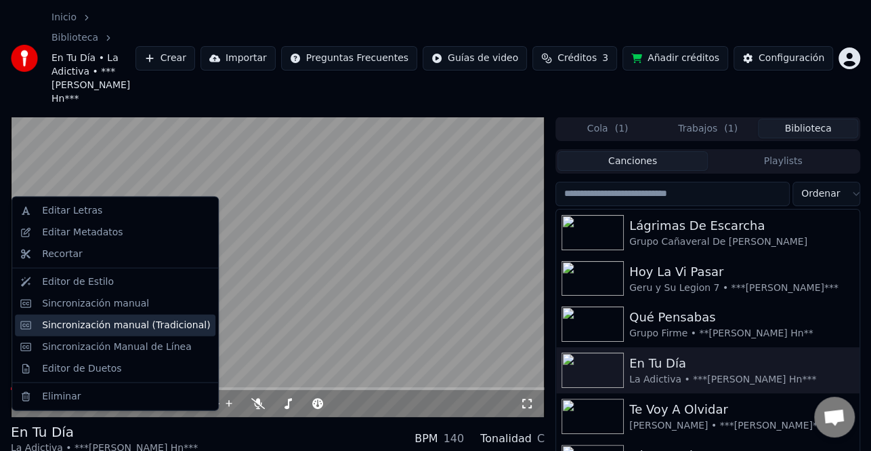
click at [142, 327] on div "Sincronización manual (Tradicional)" at bounding box center [126, 325] width 168 height 14
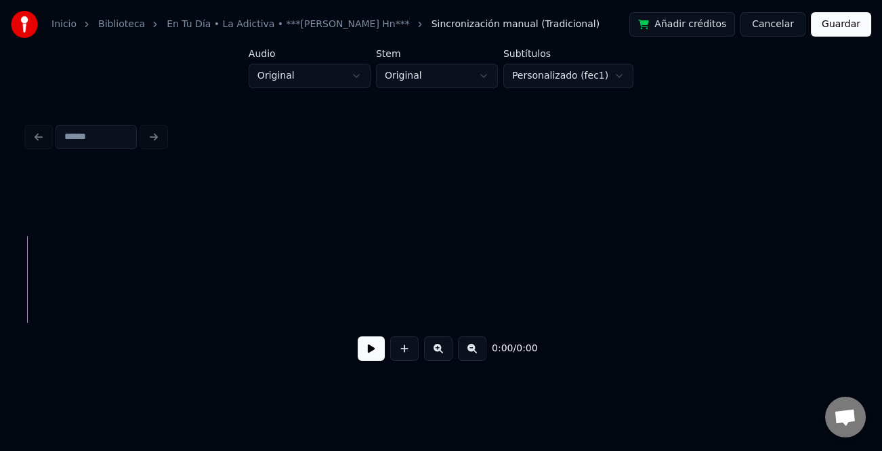
scroll to position [0, 1107]
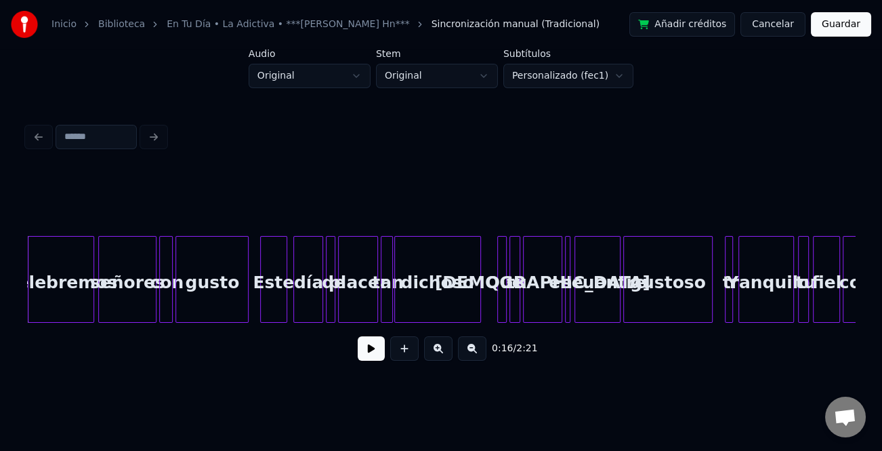
click at [366, 356] on button at bounding box center [371, 348] width 27 height 24
click at [439, 358] on button at bounding box center [438, 348] width 28 height 24
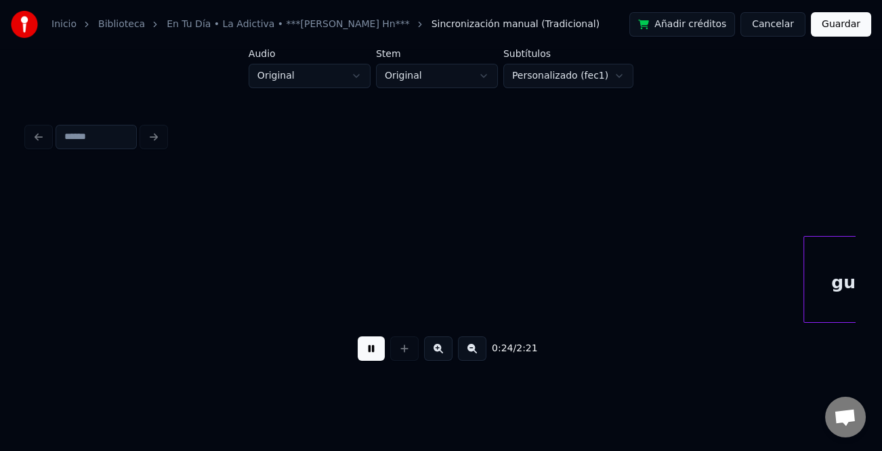
click at [439, 358] on button at bounding box center [438, 348] width 28 height 24
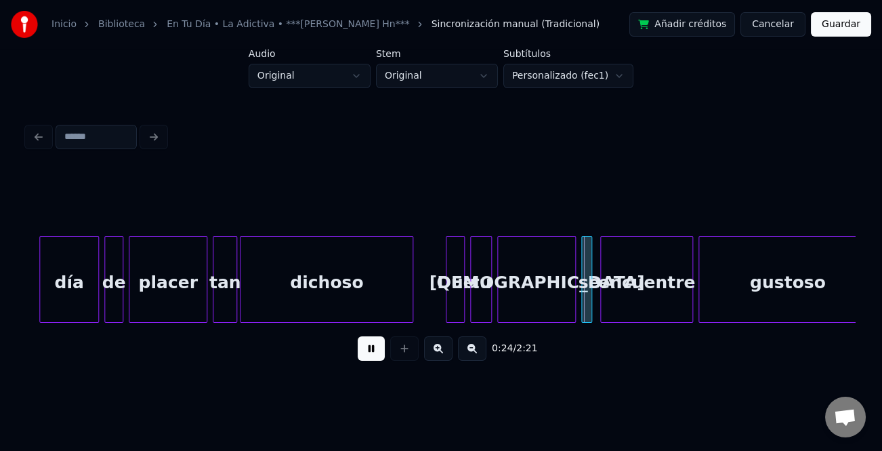
click at [439, 358] on button at bounding box center [438, 348] width 28 height 24
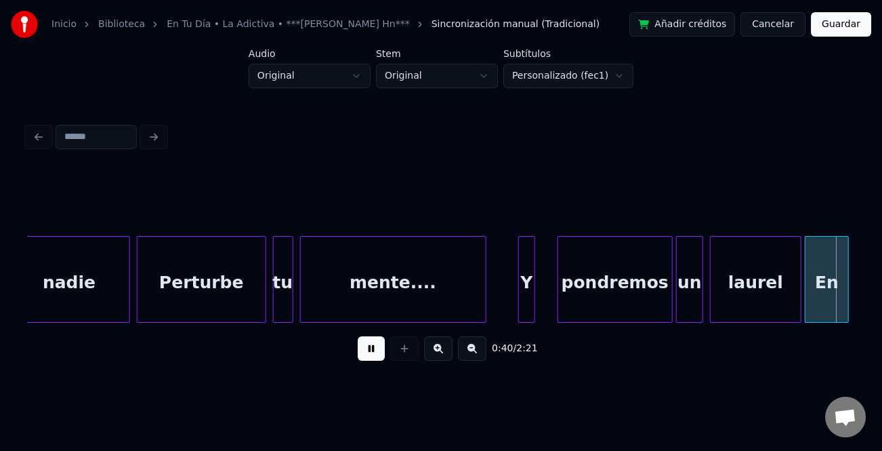
scroll to position [0, 6879]
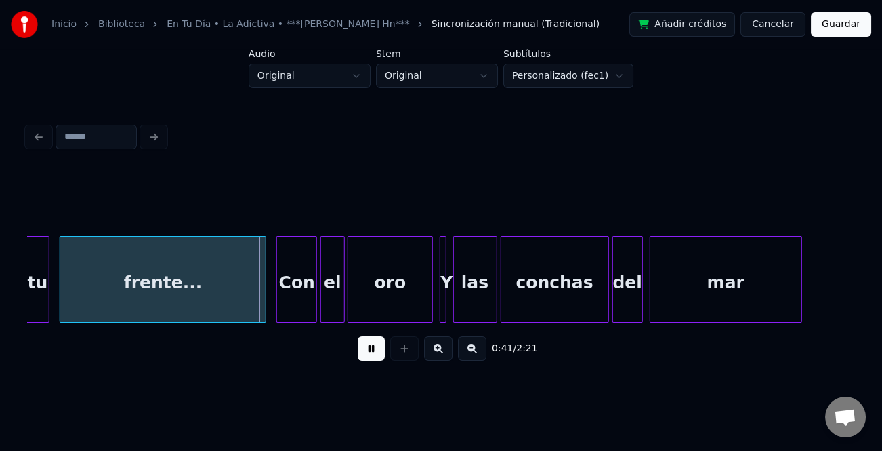
click at [857, 281] on div "0:41 / 2:21" at bounding box center [441, 245] width 839 height 268
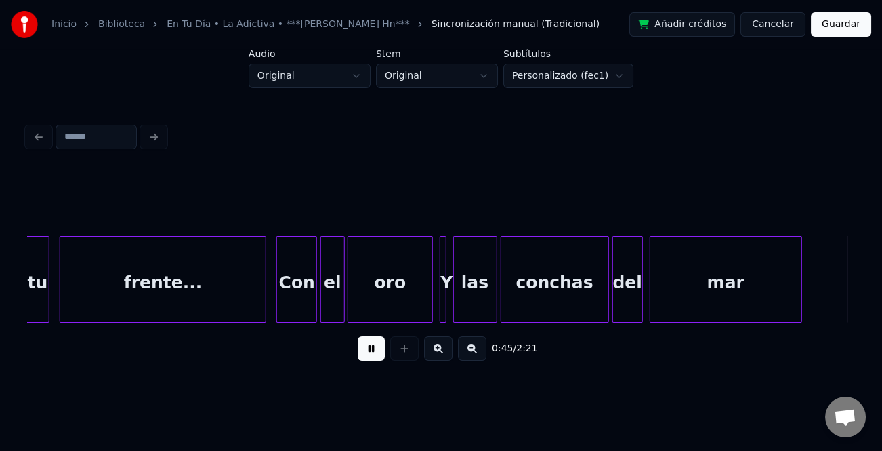
scroll to position [0, 7708]
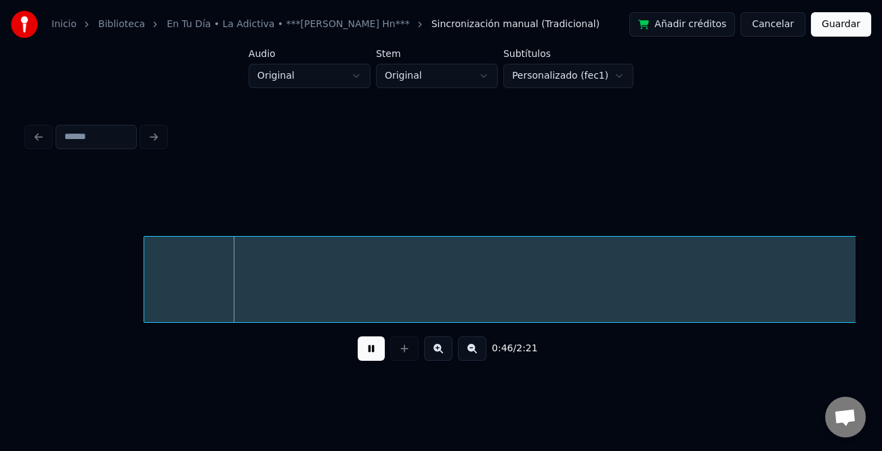
click at [480, 352] on button at bounding box center [472, 348] width 28 height 24
click at [480, 353] on button at bounding box center [472, 348] width 28 height 24
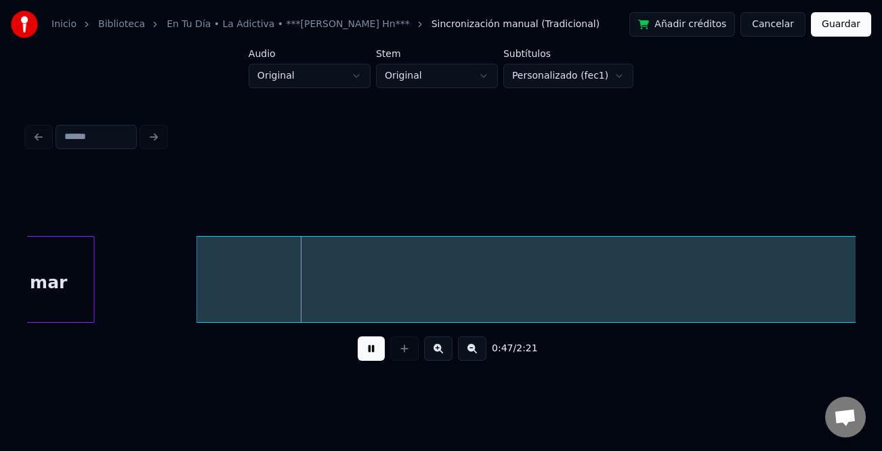
click at [480, 353] on button at bounding box center [472, 348] width 28 height 24
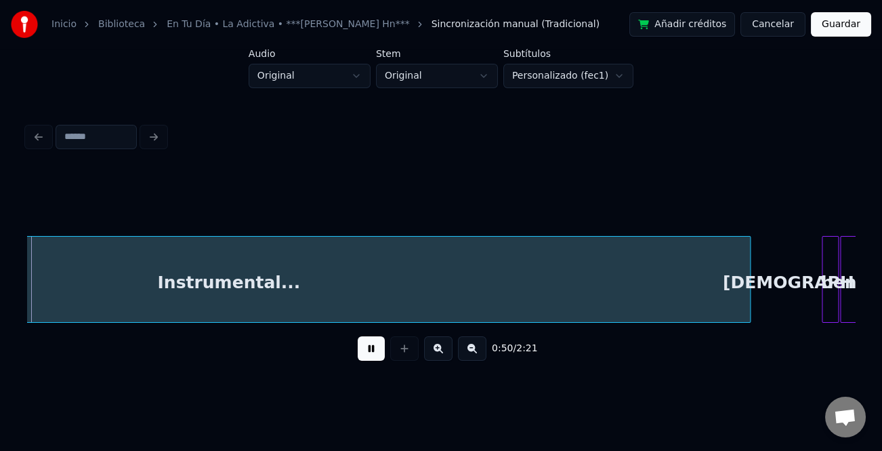
scroll to position [0, 3452]
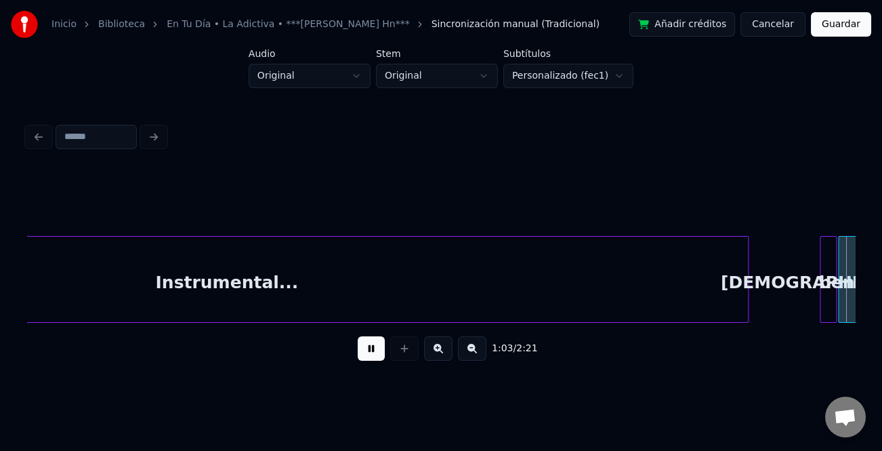
click at [369, 350] on button at bounding box center [371, 348] width 27 height 24
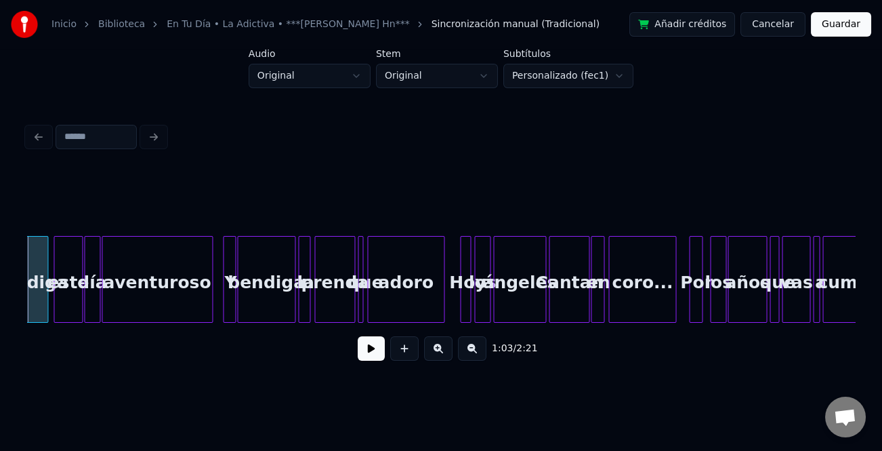
click at [370, 350] on button at bounding box center [371, 348] width 27 height 24
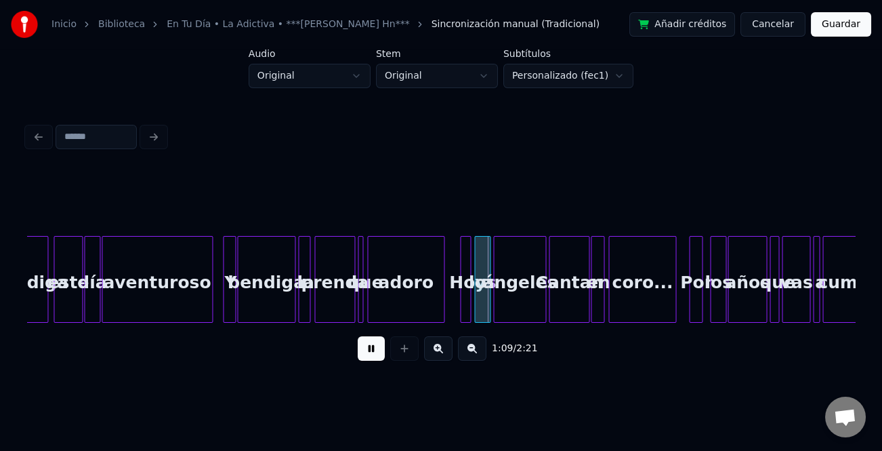
click at [444, 356] on button at bounding box center [438, 348] width 28 height 24
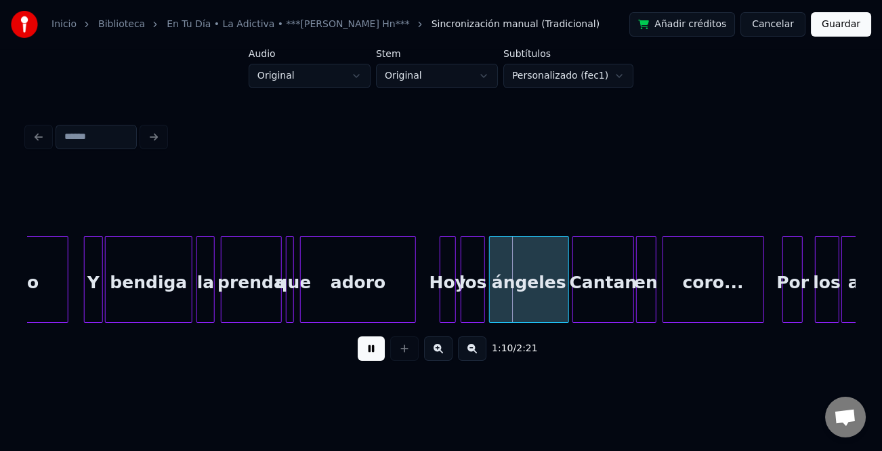
click at [444, 356] on button at bounding box center [438, 348] width 28 height 24
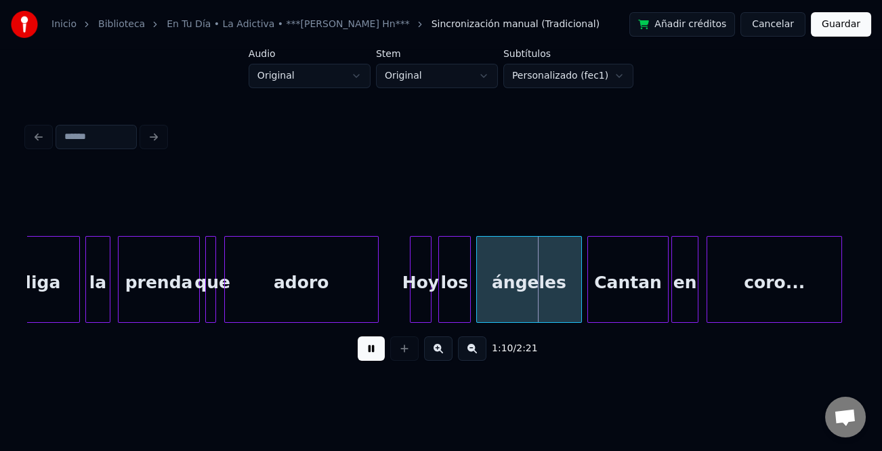
click at [444, 356] on button at bounding box center [438, 348] width 28 height 24
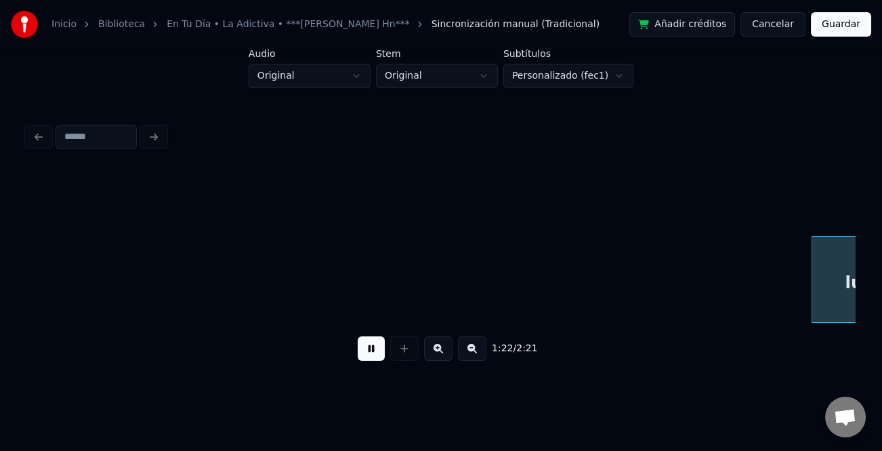
scroll to position [0, 13923]
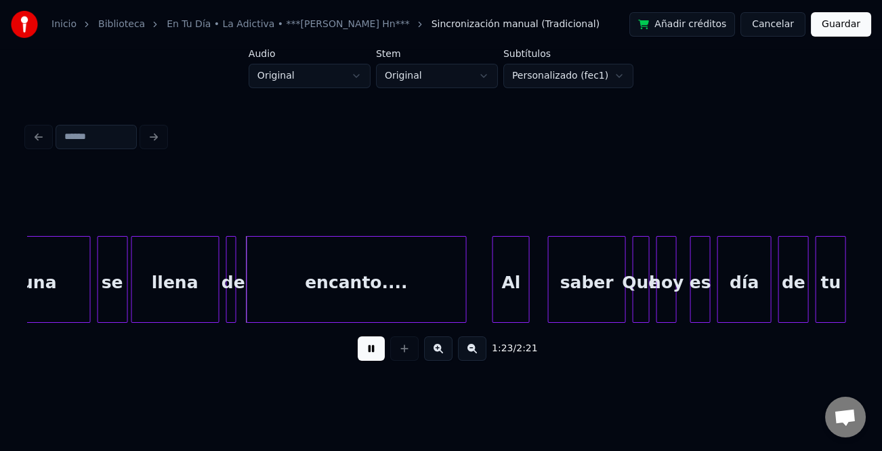
click at [494, 259] on div at bounding box center [495, 278] width 4 height 85
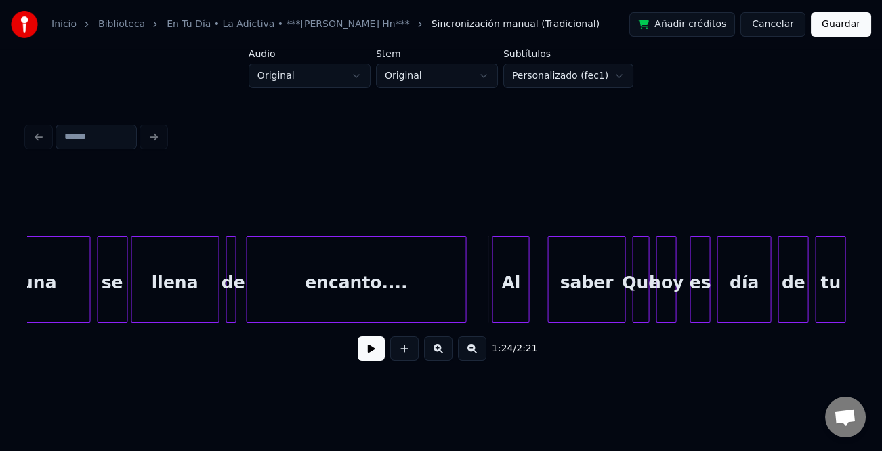
click at [375, 349] on button at bounding box center [371, 348] width 27 height 24
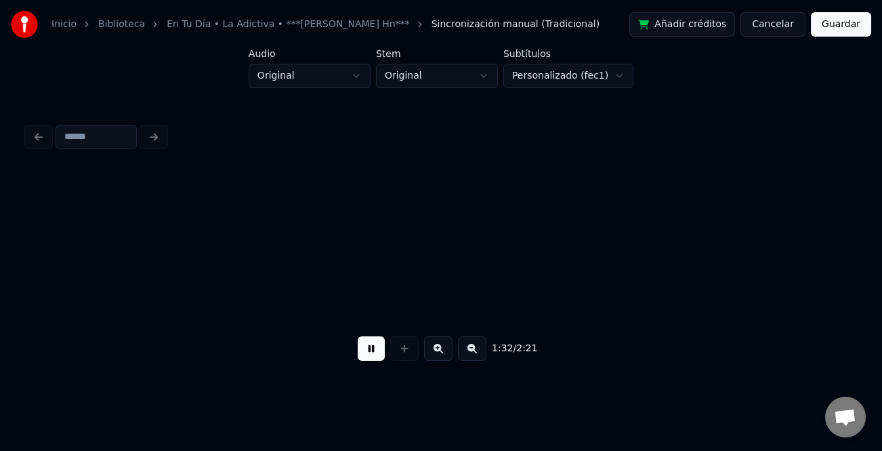
scroll to position [0, 15580]
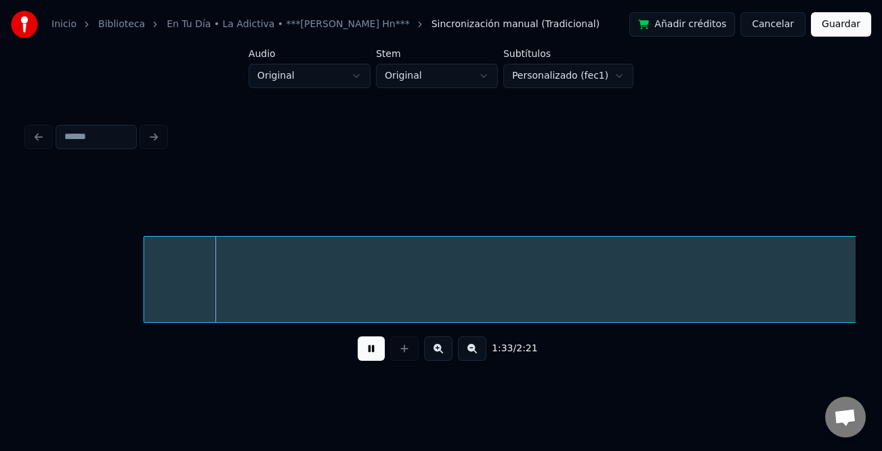
click at [465, 356] on button at bounding box center [472, 348] width 28 height 24
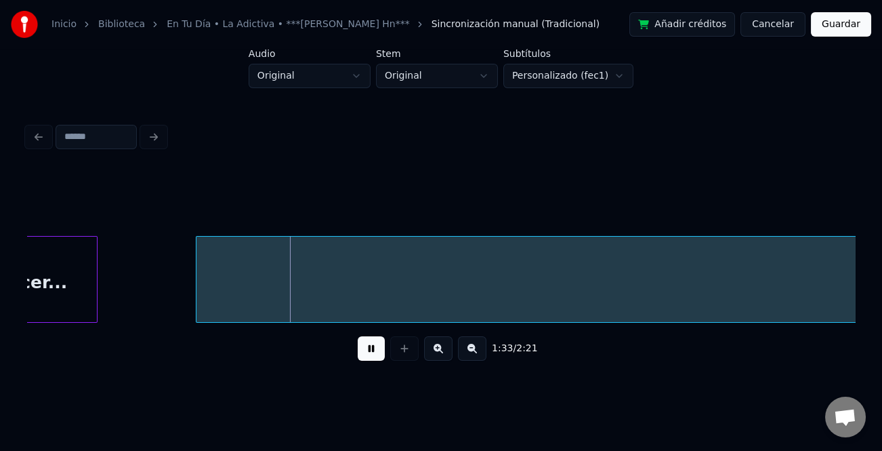
click at [465, 356] on button at bounding box center [472, 348] width 28 height 24
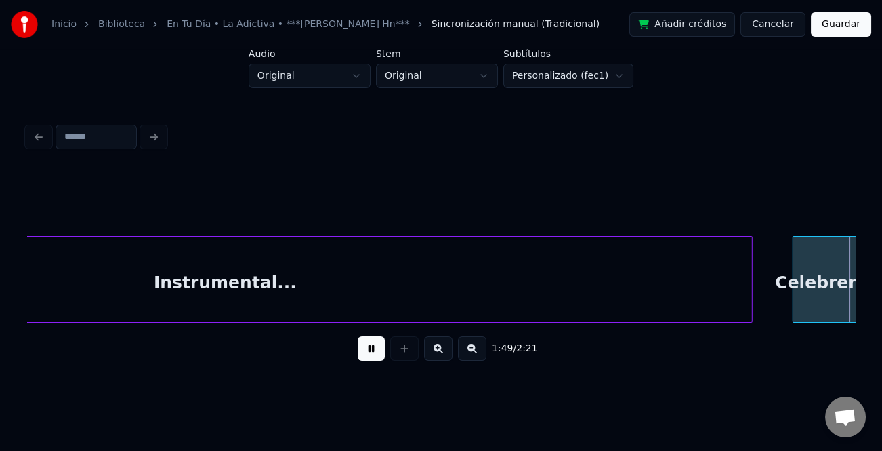
scroll to position [0, 7436]
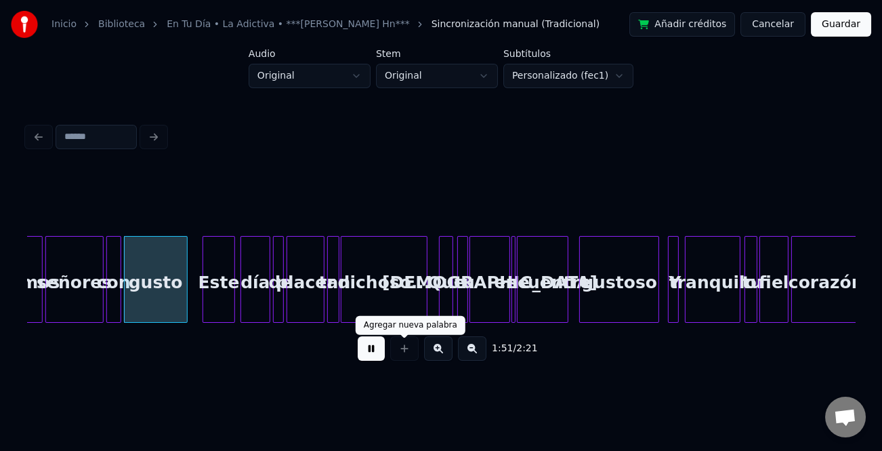
click at [434, 352] on button at bounding box center [438, 348] width 28 height 24
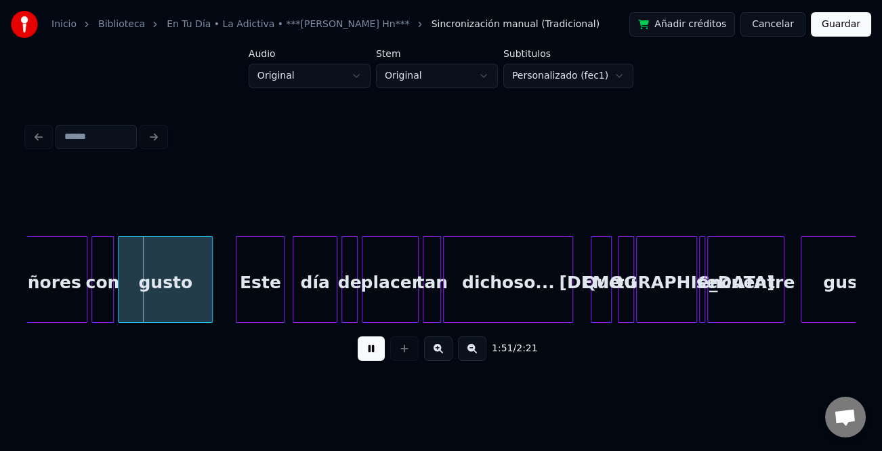
click at [434, 352] on button at bounding box center [438, 348] width 28 height 24
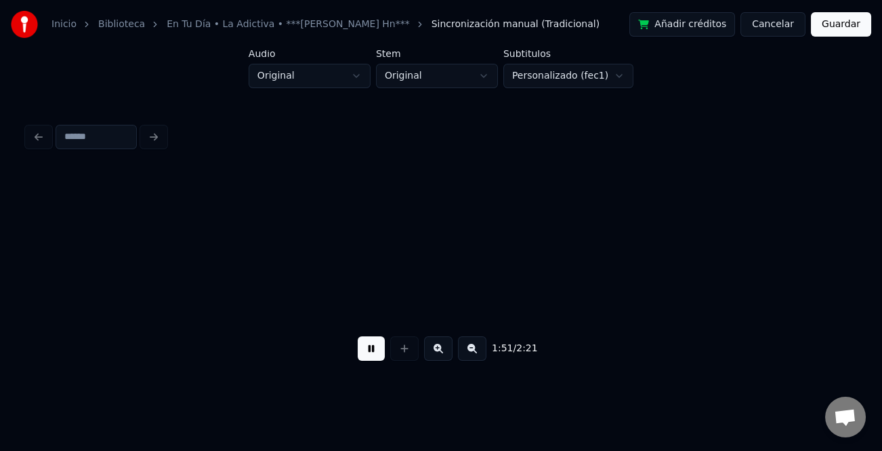
scroll to position [0, 14988]
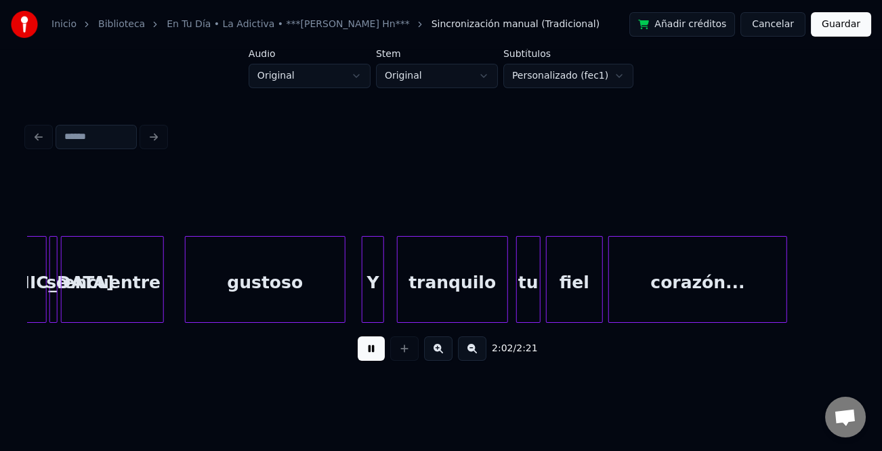
scroll to position [0, 16648]
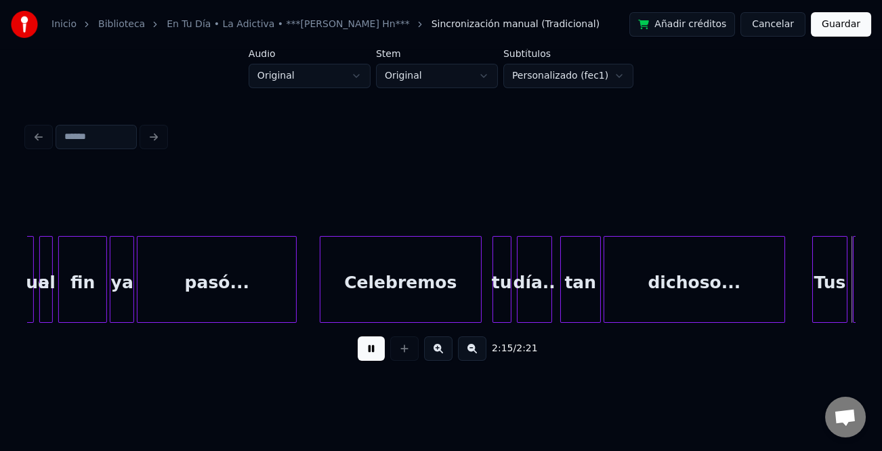
scroll to position [0, 18305]
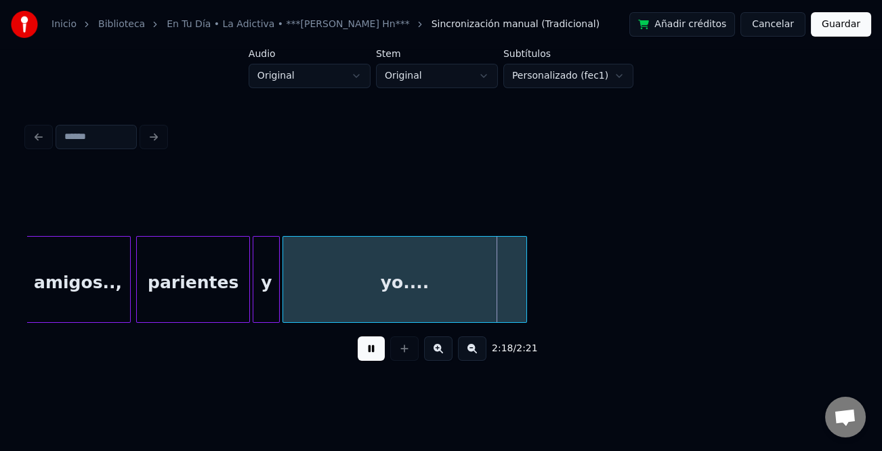
click at [840, 32] on button "Guardar" at bounding box center [841, 24] width 60 height 24
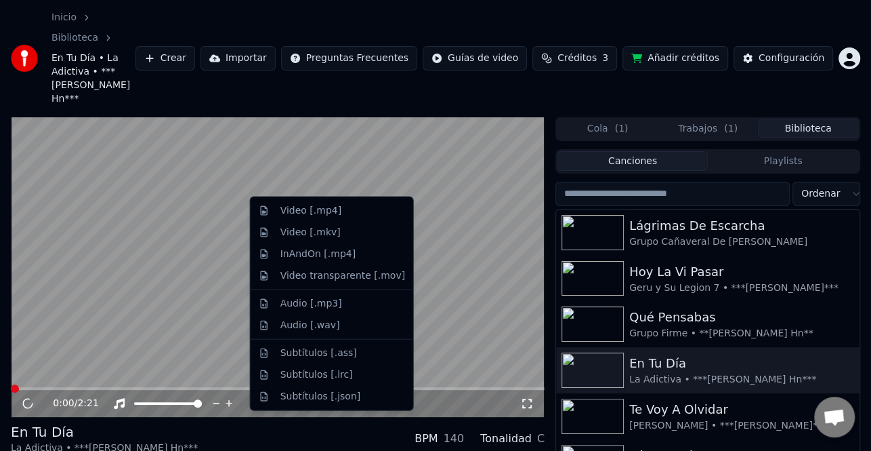
click at [343, 217] on div "Video [.mp4]" at bounding box center [331, 211] width 157 height 22
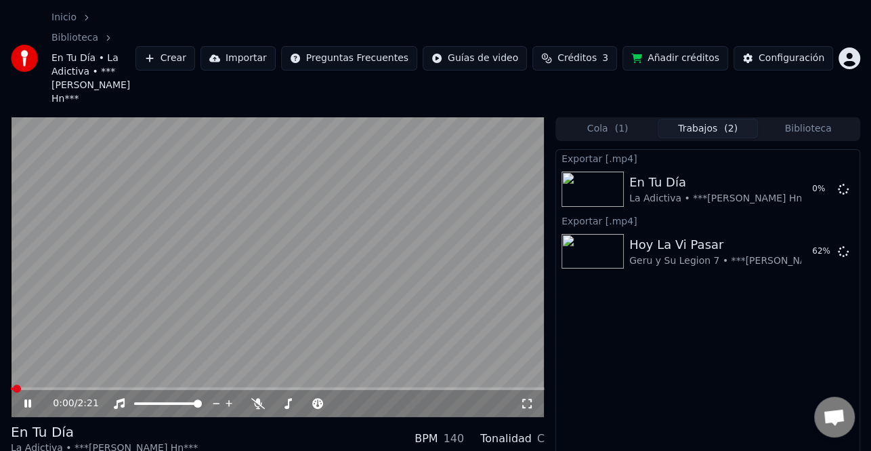
drag, startPoint x: 26, startPoint y: 356, endPoint x: 88, endPoint y: 371, distance: 63.4
click at [26, 399] on icon at bounding box center [27, 403] width 7 height 8
click at [816, 177] on button "Mostrar" at bounding box center [803, 189] width 60 height 24
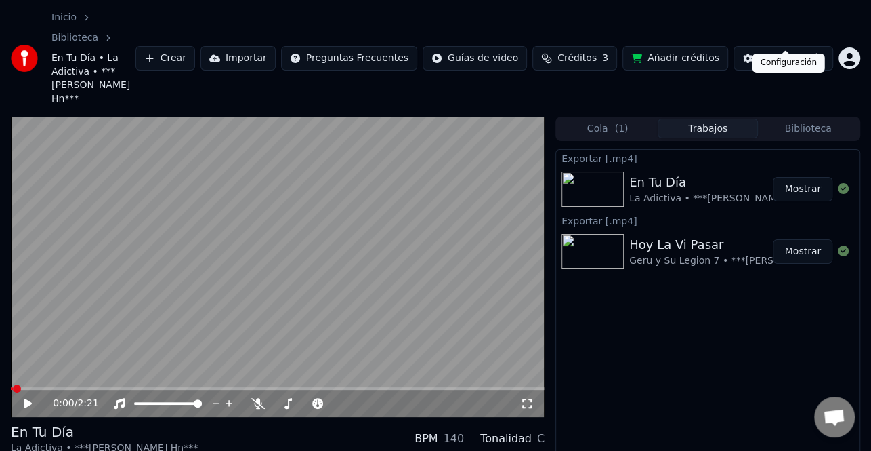
click at [848, 27] on html "Inicio Biblioteca En Tu Día • La Adictiva • ***[PERSON_NAME] Hn*** Crear Import…" at bounding box center [435, 225] width 871 height 451
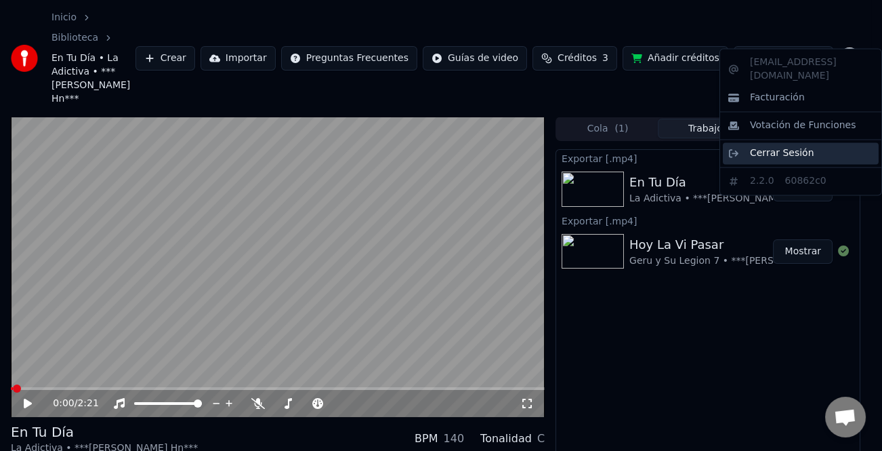
click at [799, 146] on span "Cerrar Sesión" at bounding box center [782, 153] width 64 height 14
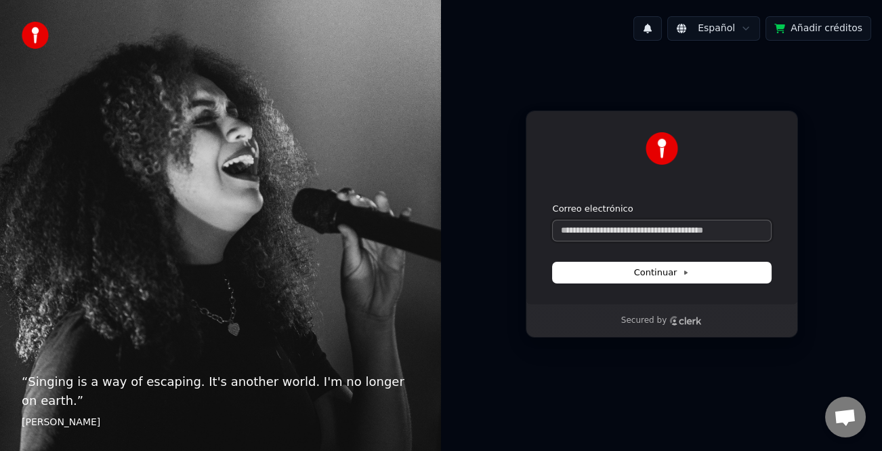
click at [642, 232] on input "Correo electrónico" at bounding box center [662, 230] width 218 height 20
click at [667, 278] on button "Continuar" at bounding box center [662, 272] width 218 height 20
type input "**********"
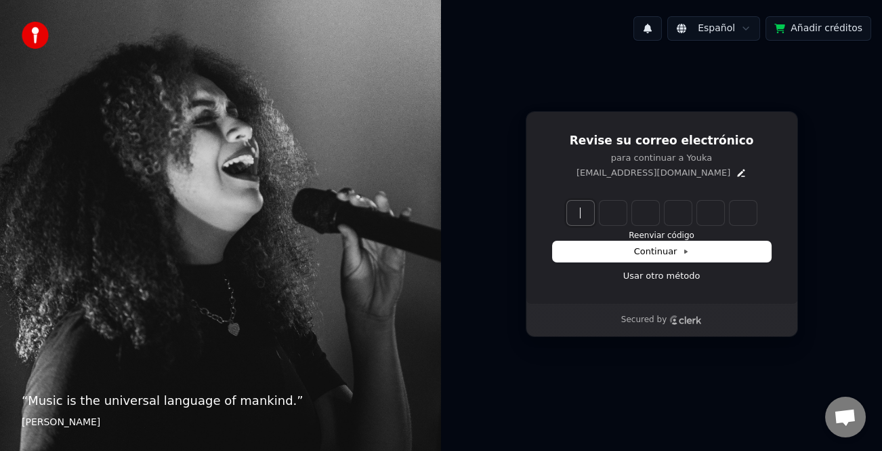
paste input "******"
type input "******"
